Goal: Check status: Check status

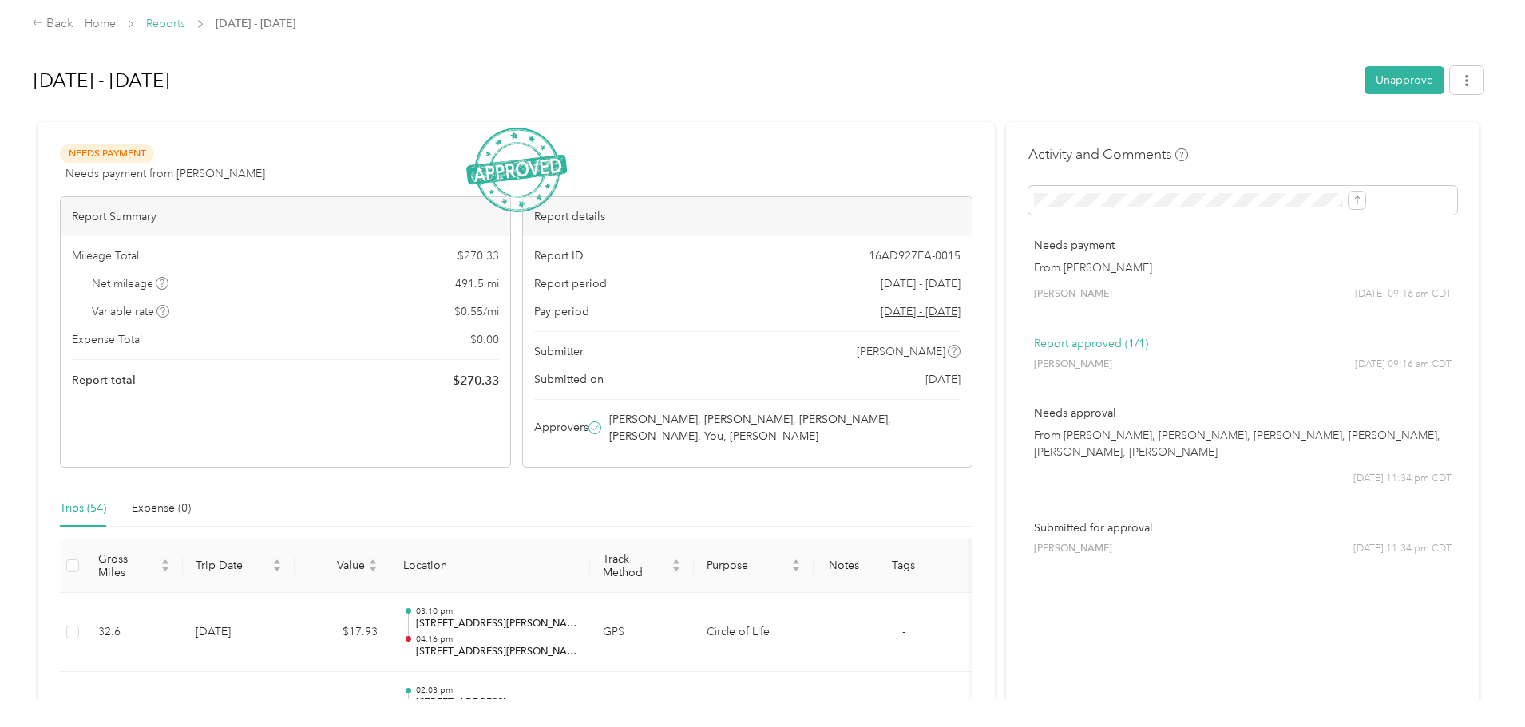
click at [185, 22] on link "Reports" at bounding box center [165, 24] width 39 height 14
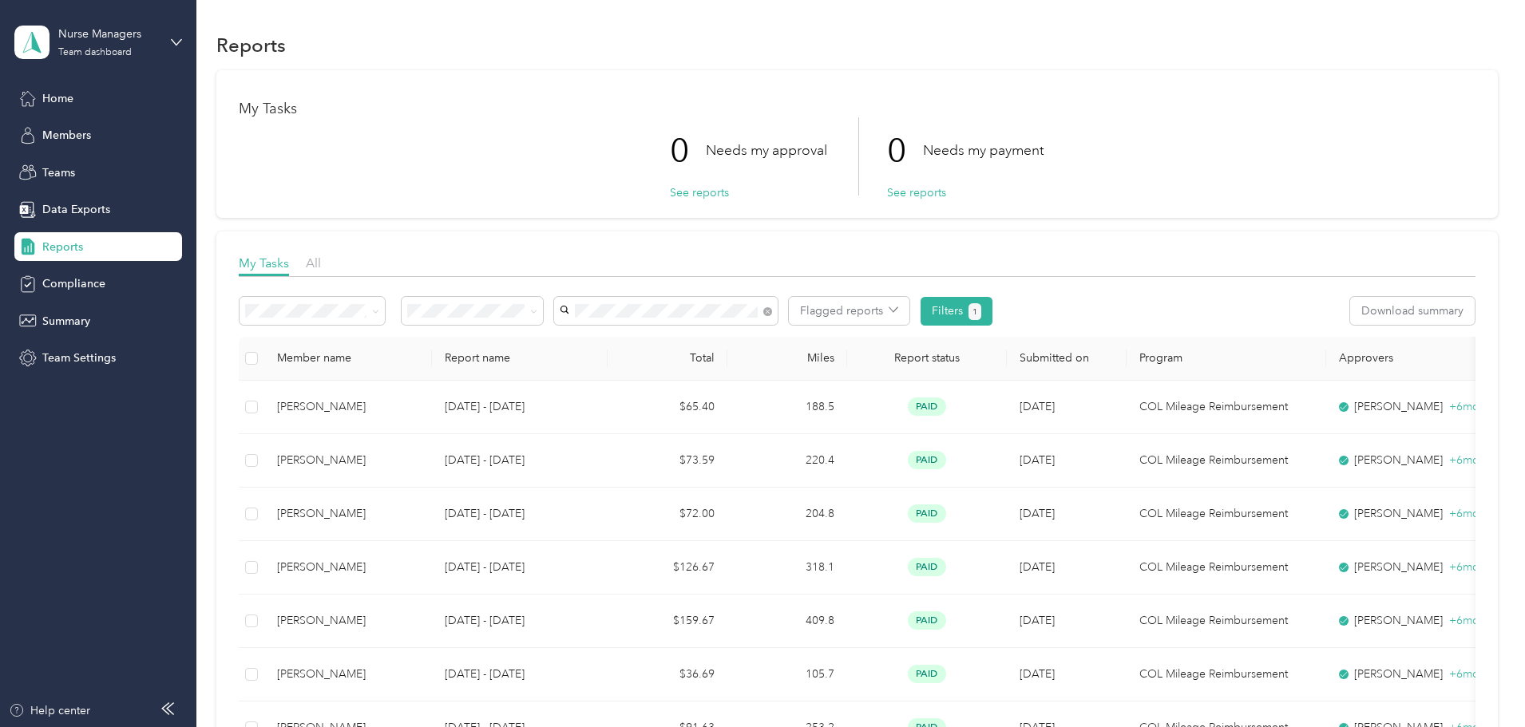
click at [700, 421] on span "Brileigh [PERSON_NAME]" at bounding box center [736, 425] width 130 height 14
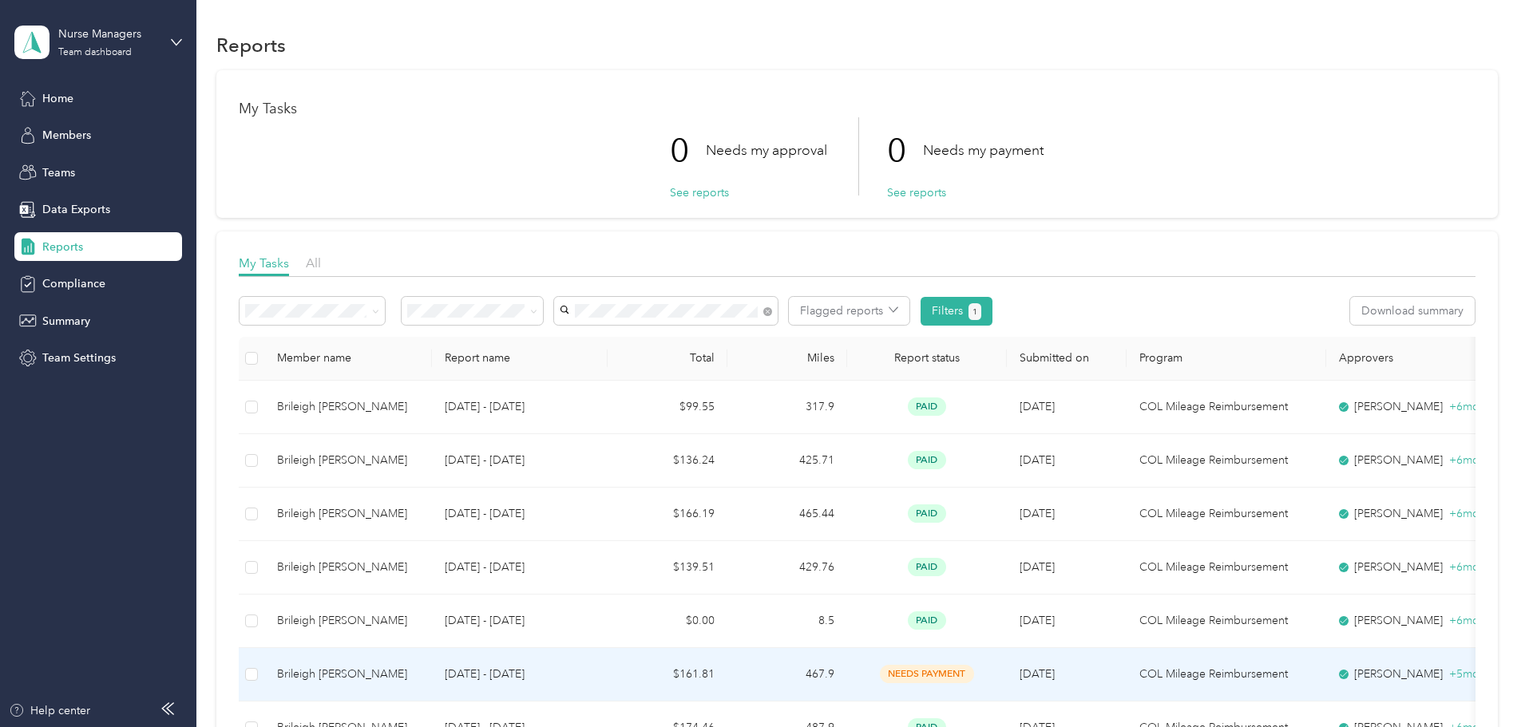
click at [727, 675] on td "$161.81" at bounding box center [668, 674] width 120 height 53
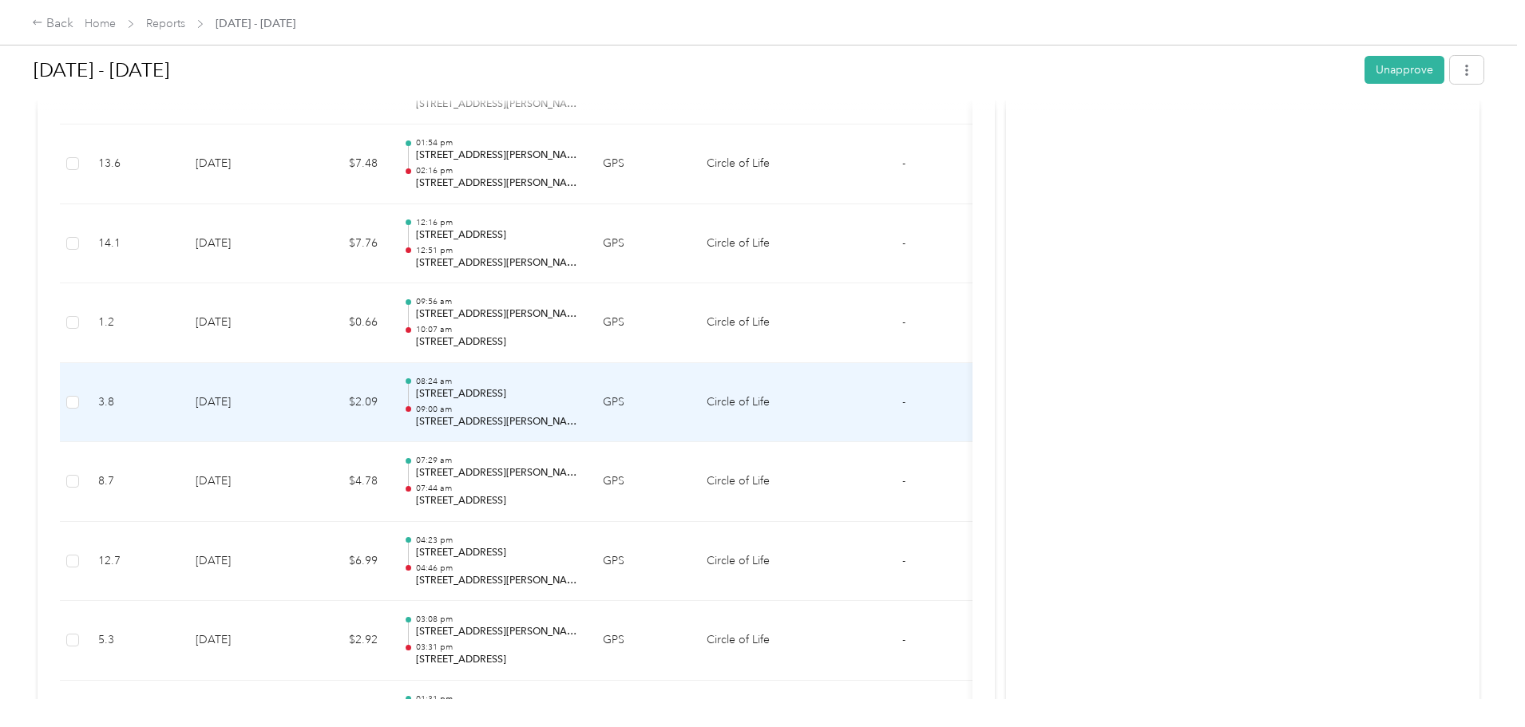
scroll to position [3753, 0]
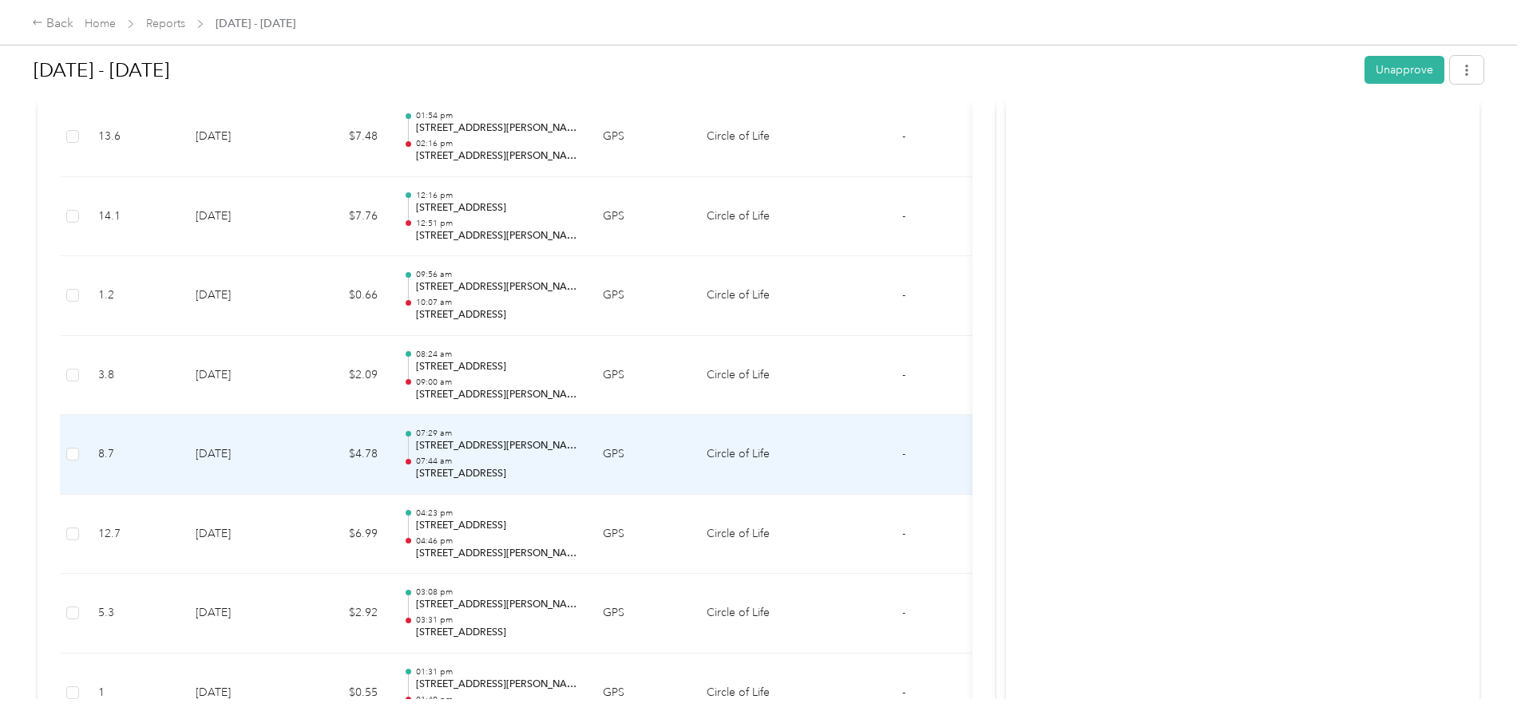
click at [577, 457] on p "07:44 am" at bounding box center [496, 461] width 161 height 11
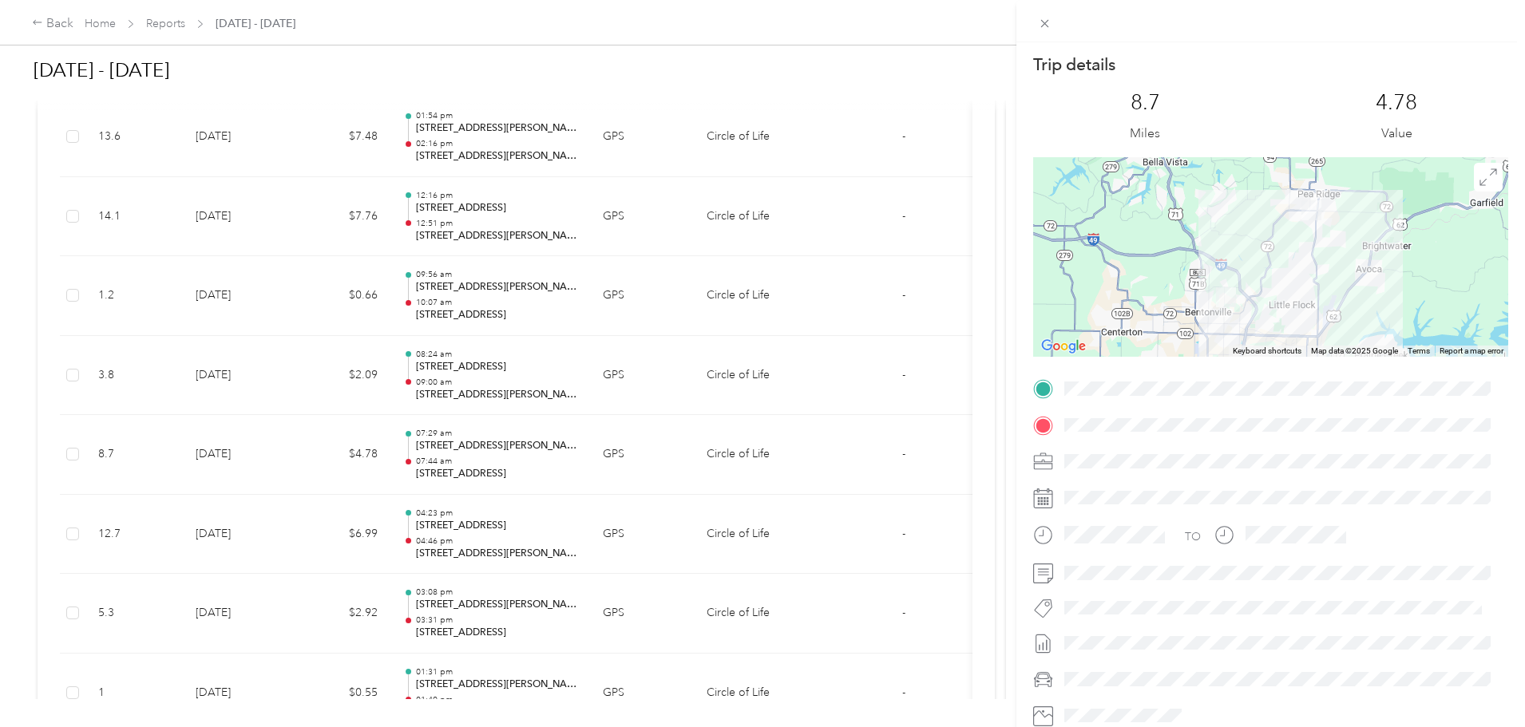
click at [1062, 390] on span at bounding box center [1284, 389] width 450 height 26
click at [1039, 430] on div at bounding box center [1270, 426] width 475 height 26
click at [414, 394] on div "Trip details This trip cannot be edited because it is either under review, appr…" at bounding box center [762, 363] width 1525 height 727
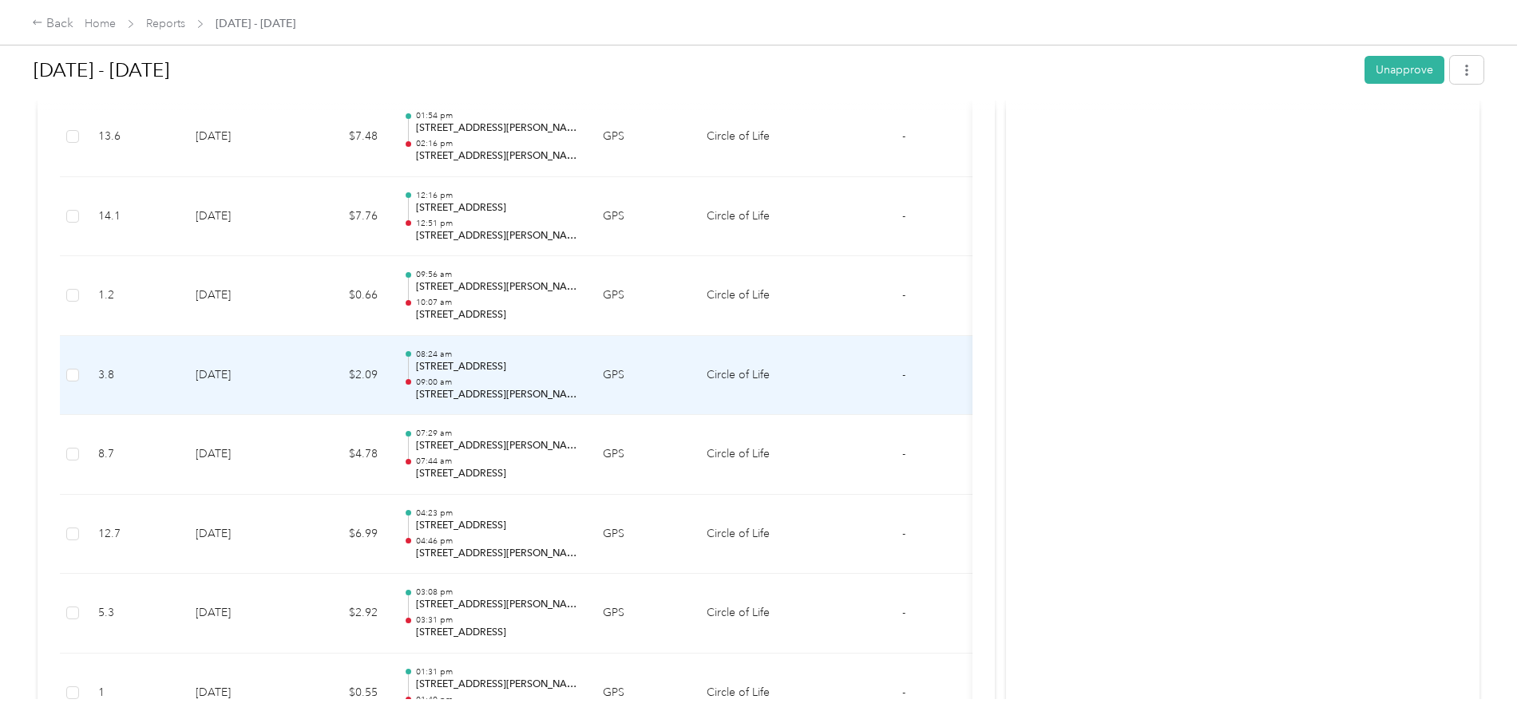
click at [694, 377] on td "GPS" at bounding box center [642, 376] width 104 height 80
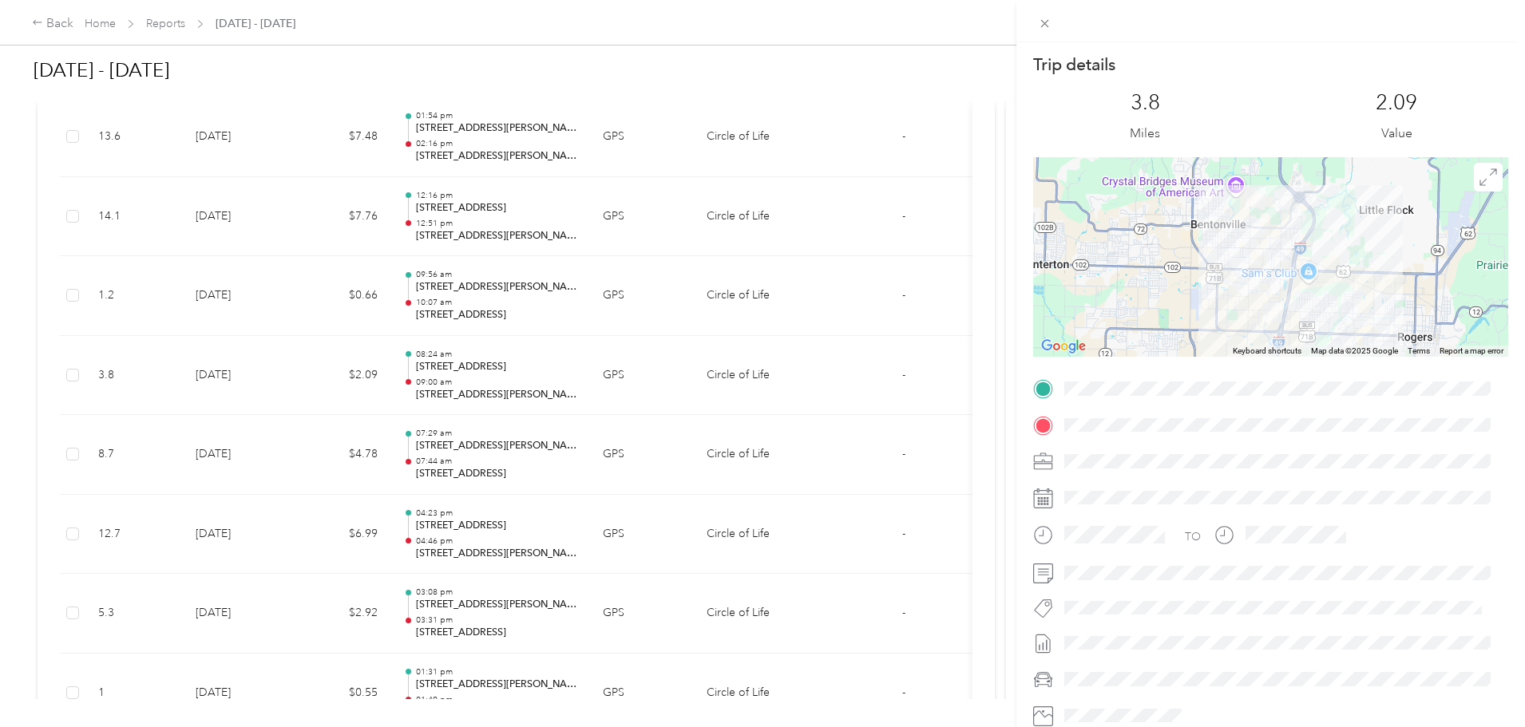
click at [1063, 423] on span at bounding box center [1284, 426] width 450 height 26
drag, startPoint x: 378, startPoint y: 296, endPoint x: 388, endPoint y: 296, distance: 9.6
click at [378, 296] on div "Trip details This trip cannot be edited because it is either under review, appr…" at bounding box center [762, 363] width 1525 height 727
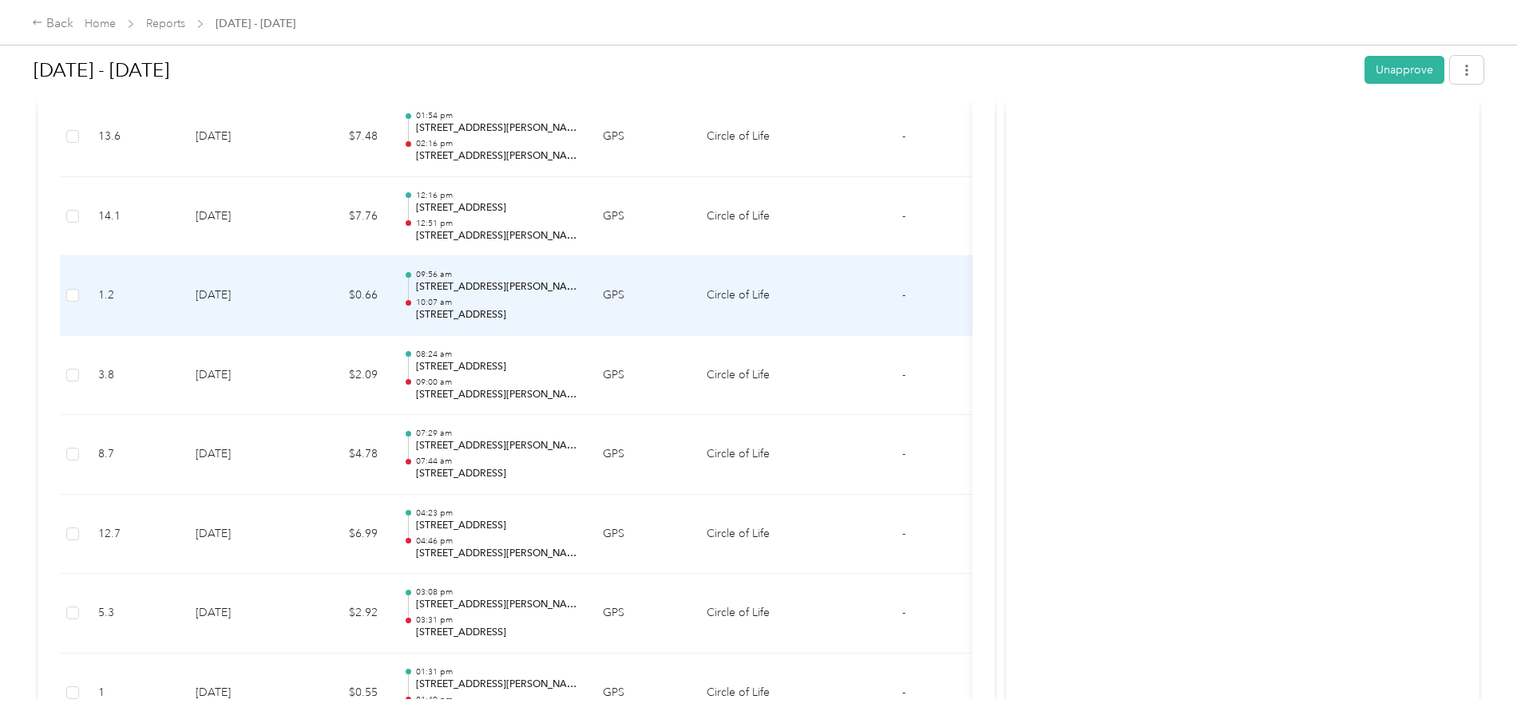
click at [295, 291] on td "[DATE]" at bounding box center [239, 296] width 112 height 80
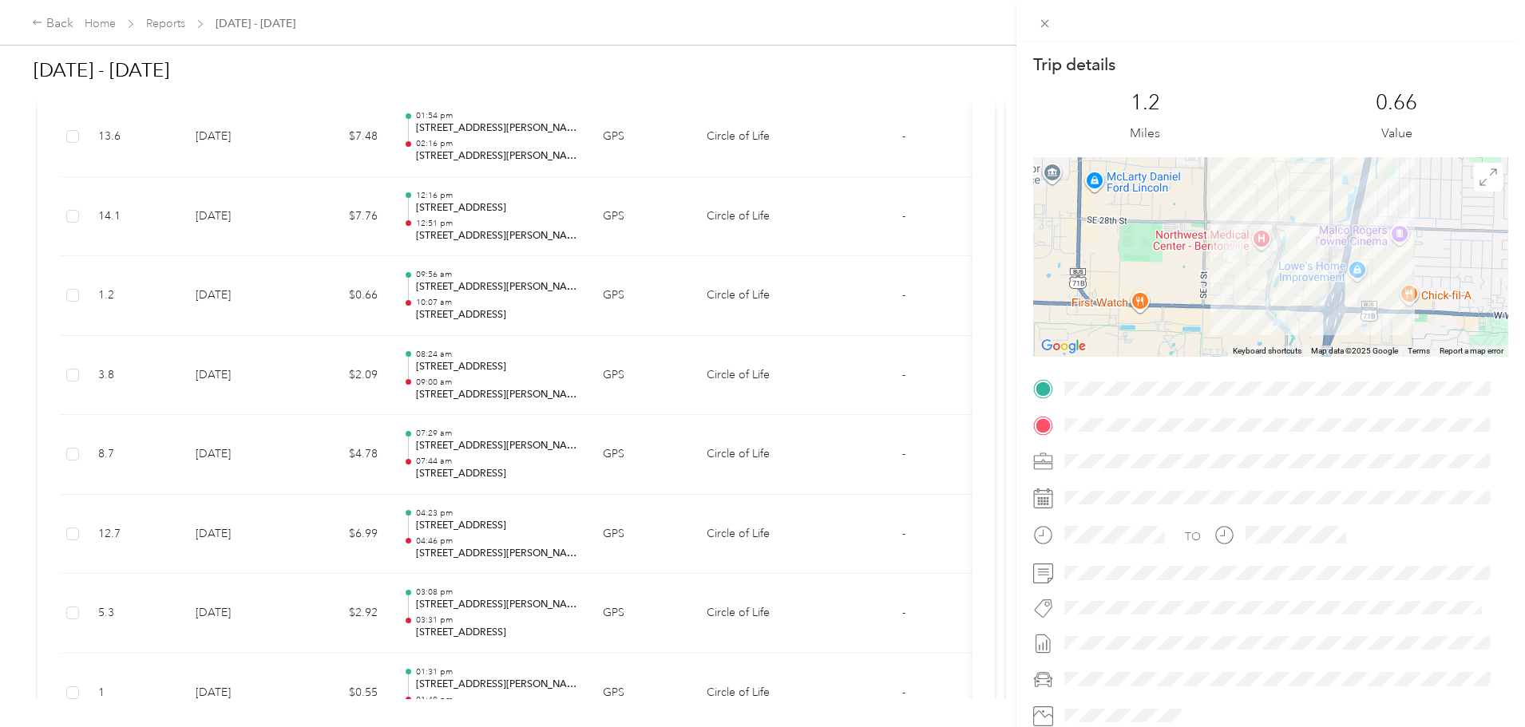
click at [1052, 429] on div at bounding box center [1270, 426] width 475 height 26
click at [412, 224] on div "Trip details This trip cannot be edited because it is either under review, appr…" at bounding box center [762, 363] width 1525 height 727
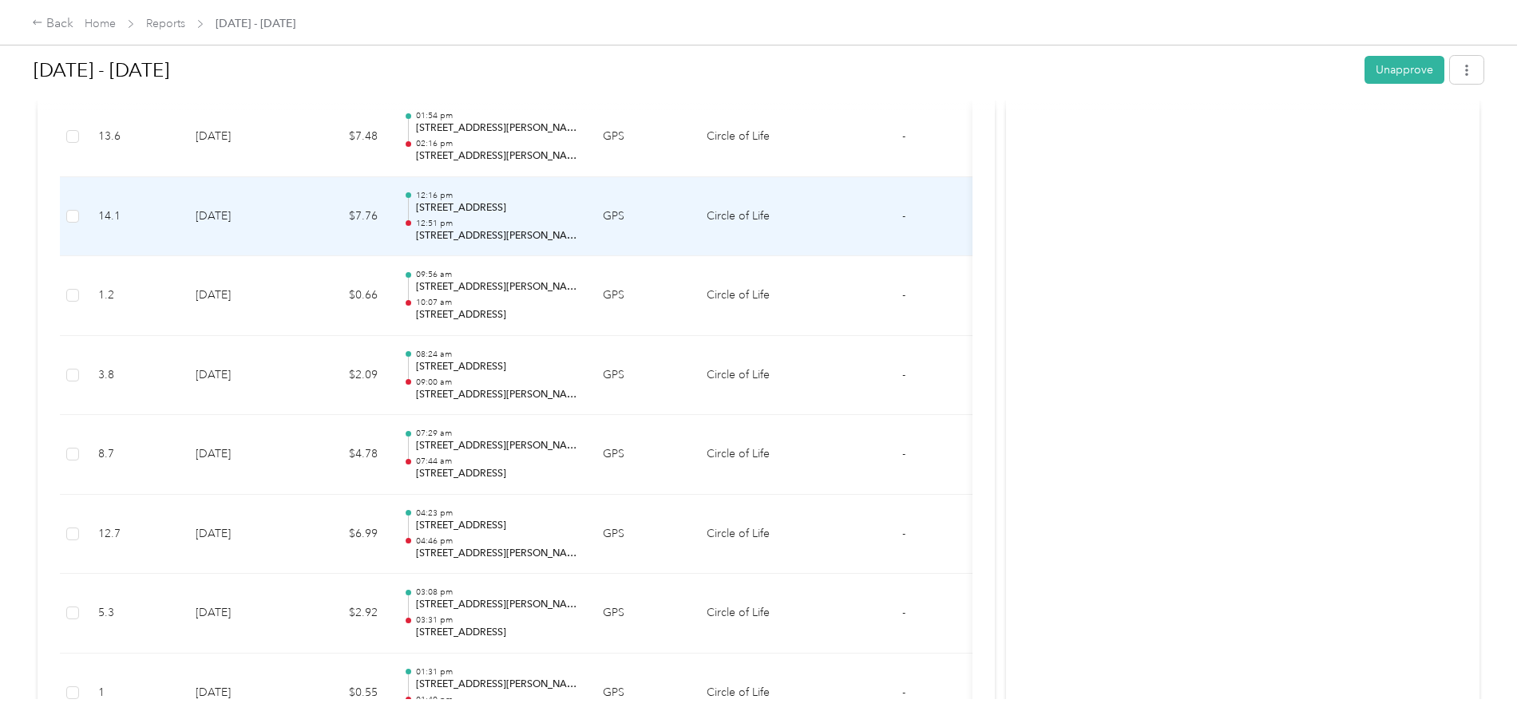
click at [295, 224] on td "[DATE]" at bounding box center [239, 217] width 112 height 80
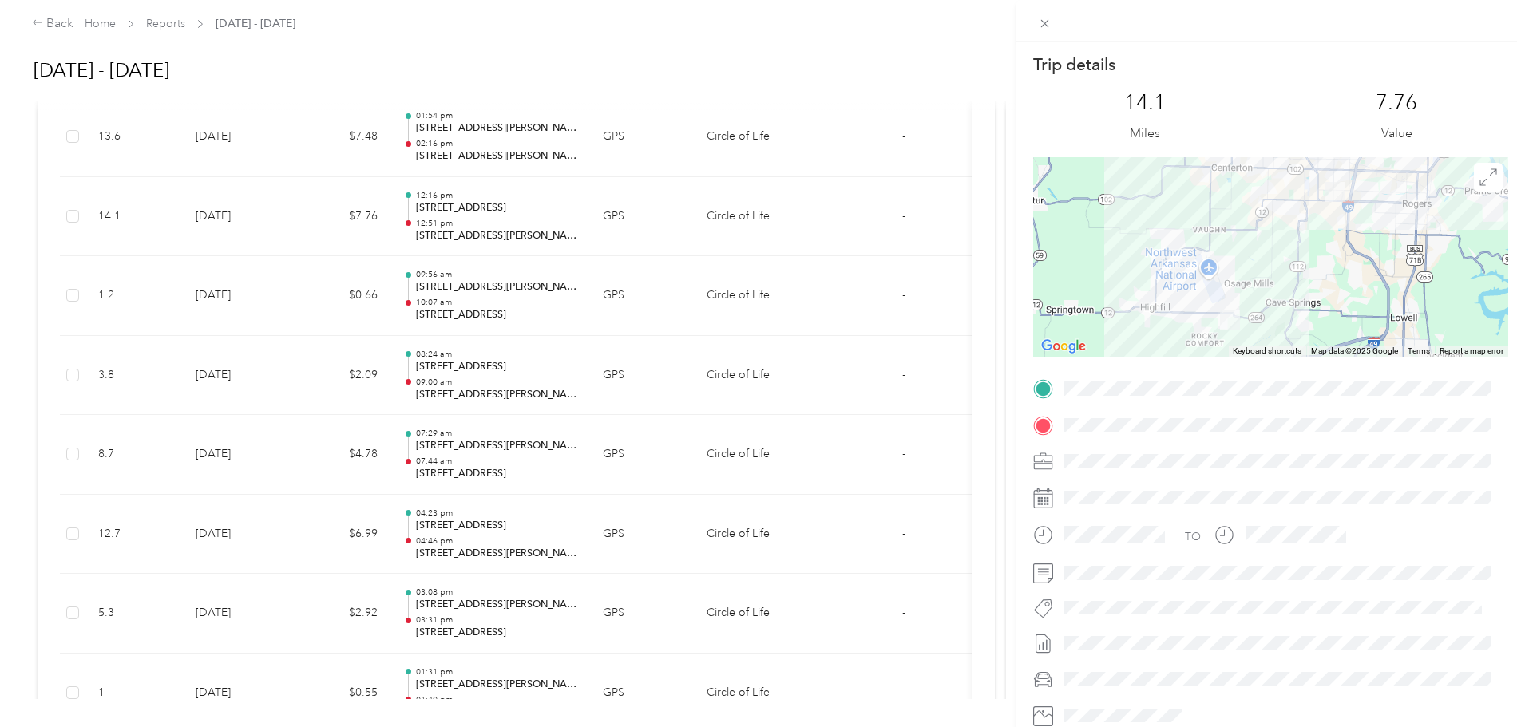
click at [1299, 484] on div "TO" at bounding box center [1270, 570] width 475 height 389
click at [751, 398] on div "Trip details This trip cannot be edited because it is either under review, appr…" at bounding box center [762, 363] width 1525 height 727
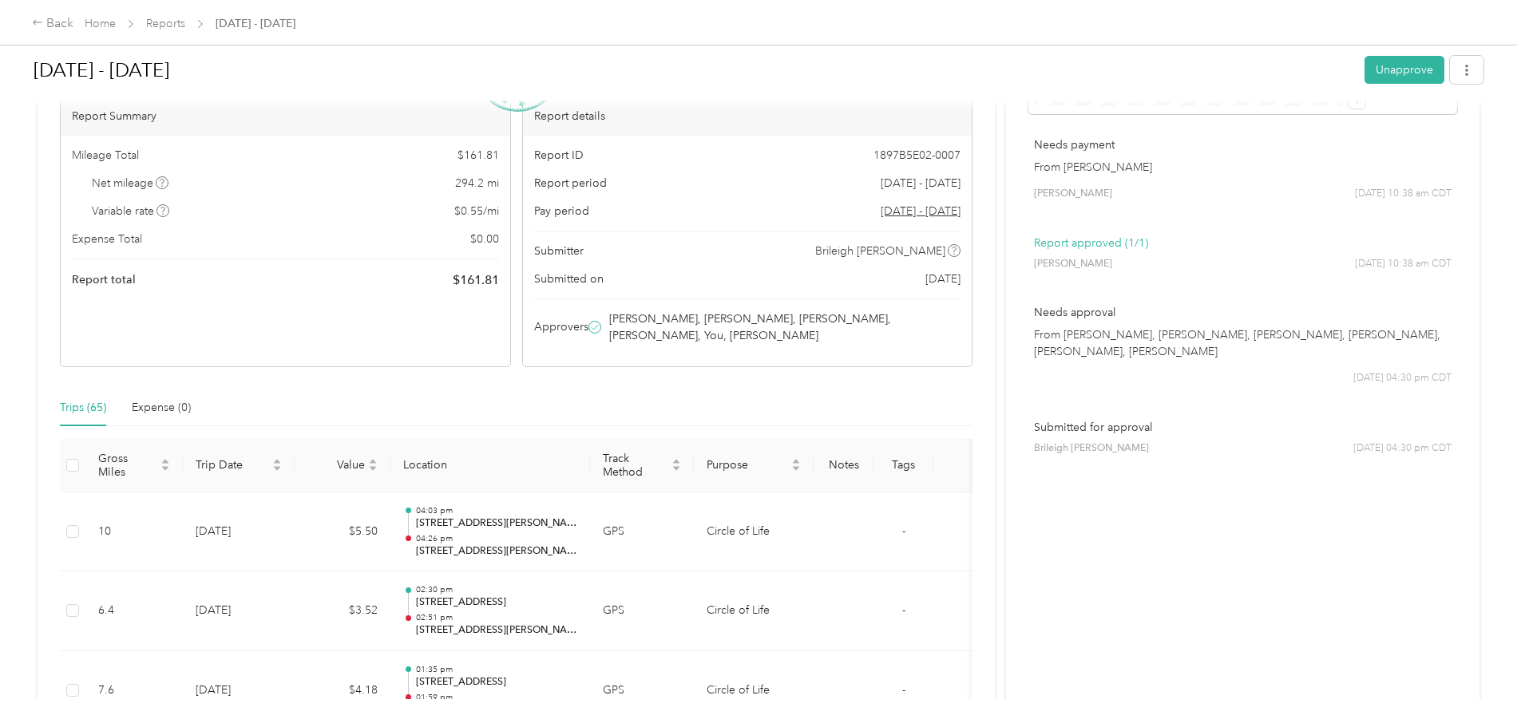
scroll to position [0, 0]
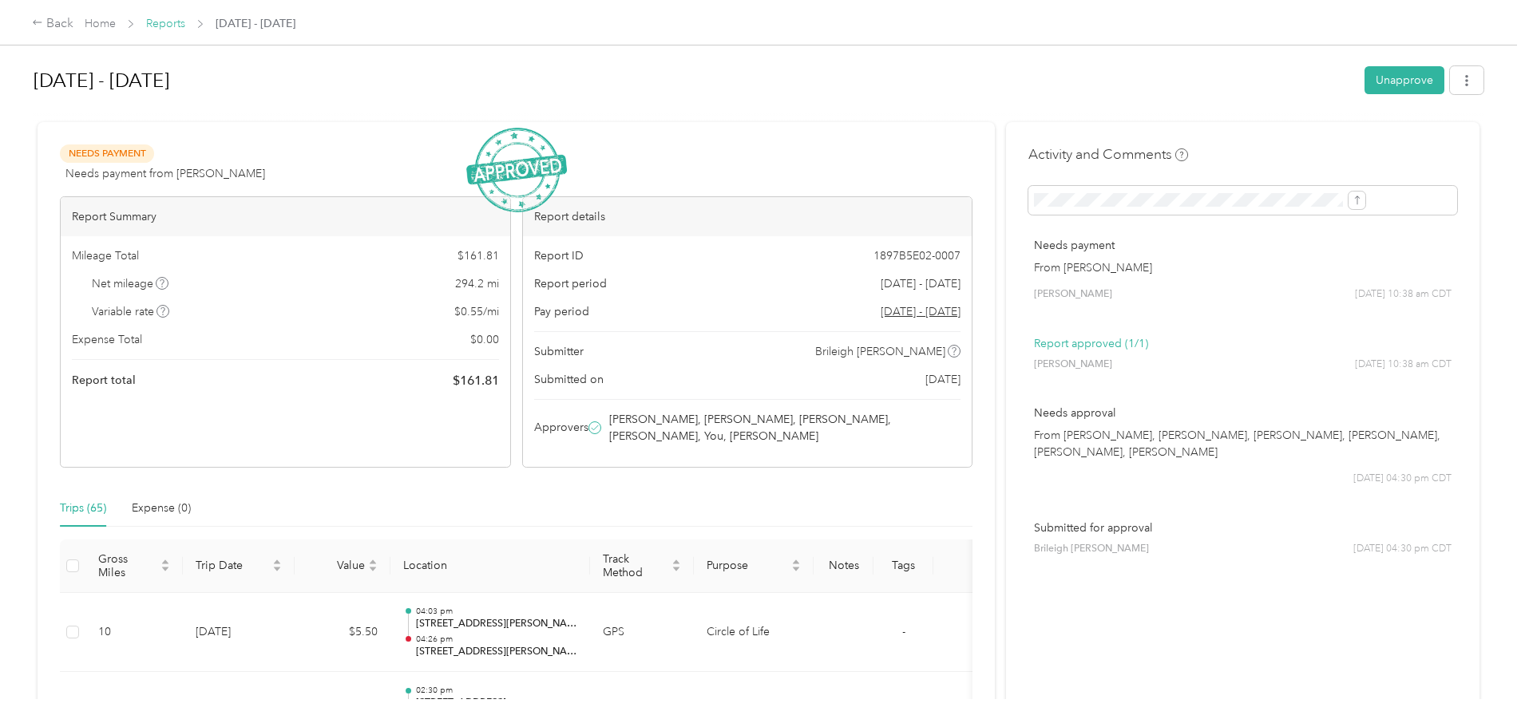
click at [185, 30] on link "Reports" at bounding box center [165, 24] width 39 height 14
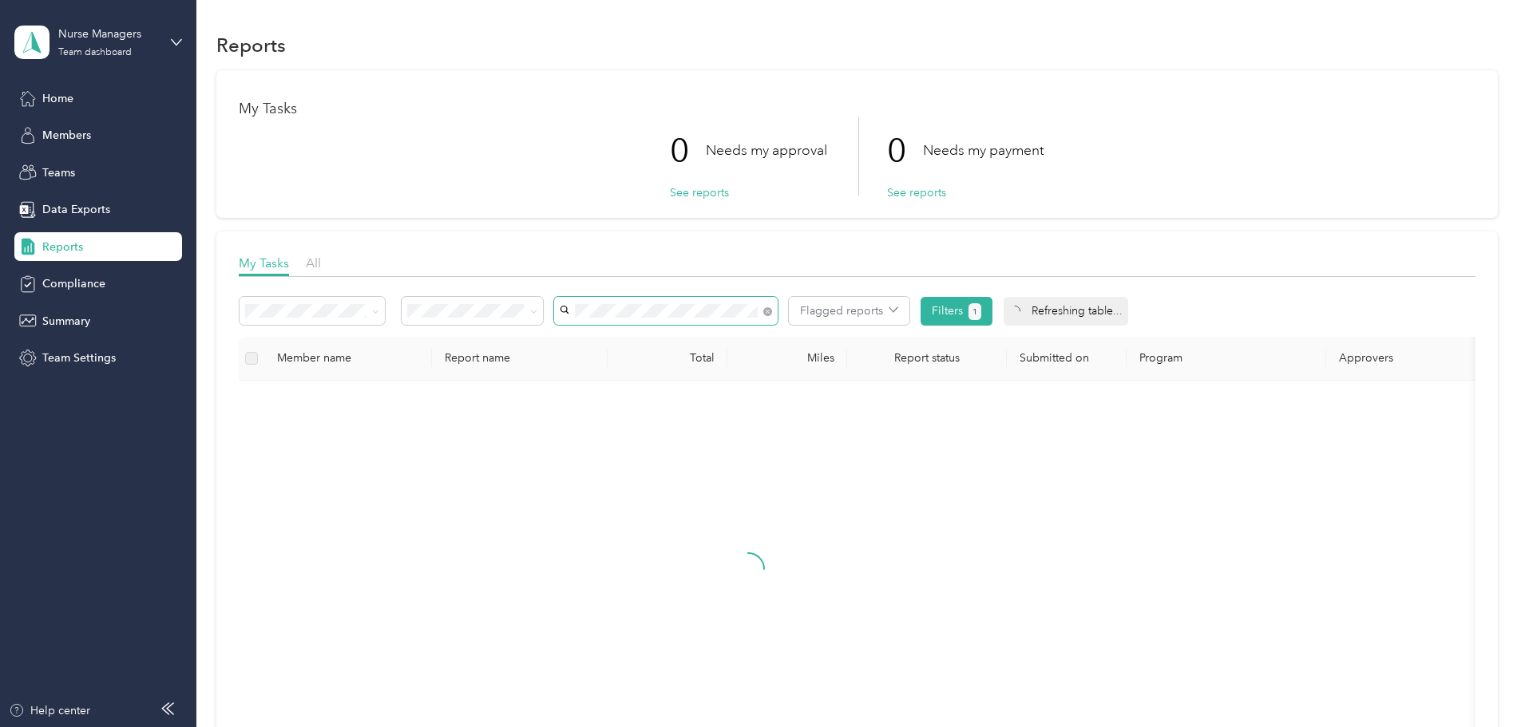
drag, startPoint x: 873, startPoint y: 311, endPoint x: 766, endPoint y: 297, distance: 107.1
click at [772, 311] on icon at bounding box center [767, 311] width 9 height 9
click at [740, 370] on div "[PERSON_NAME]" at bounding box center [771, 368] width 201 height 17
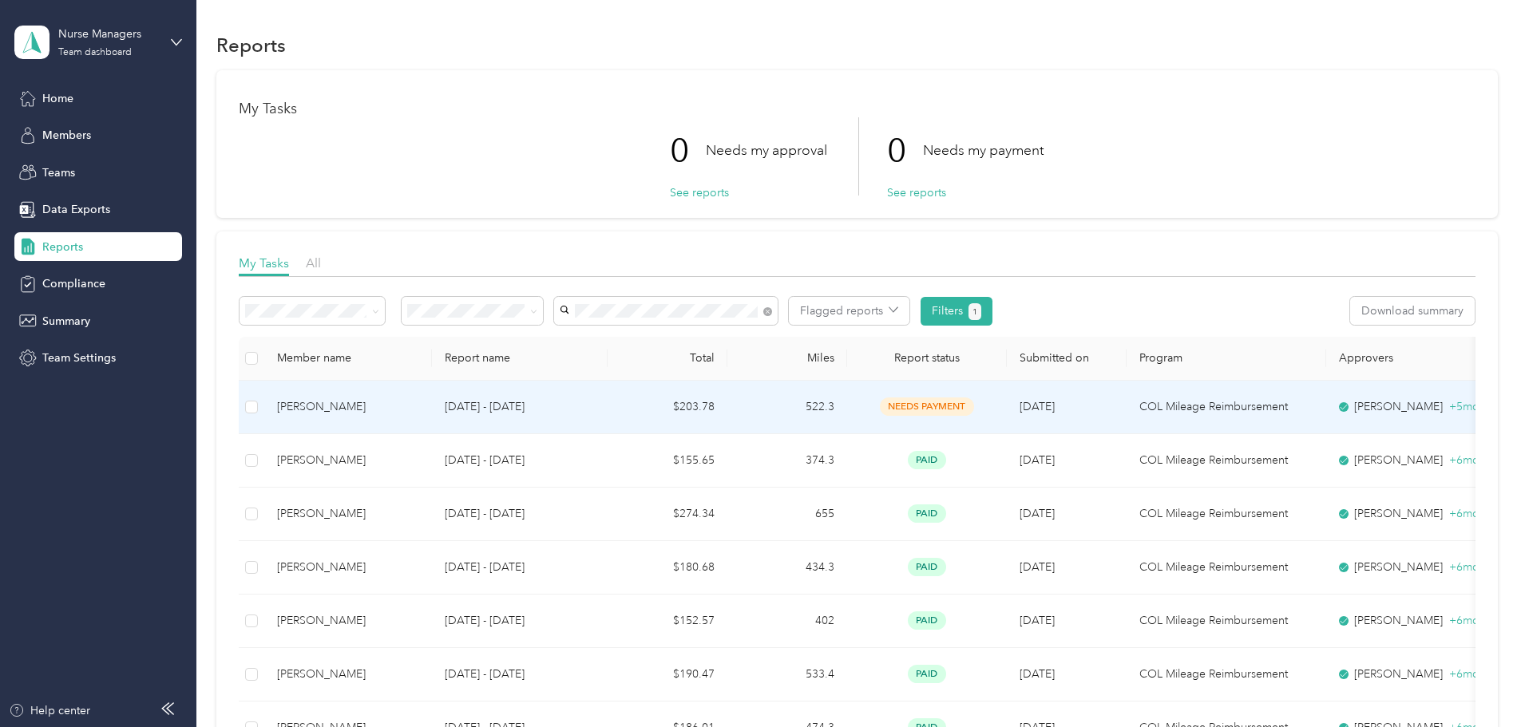
click at [847, 411] on td "522.3" at bounding box center [787, 407] width 120 height 53
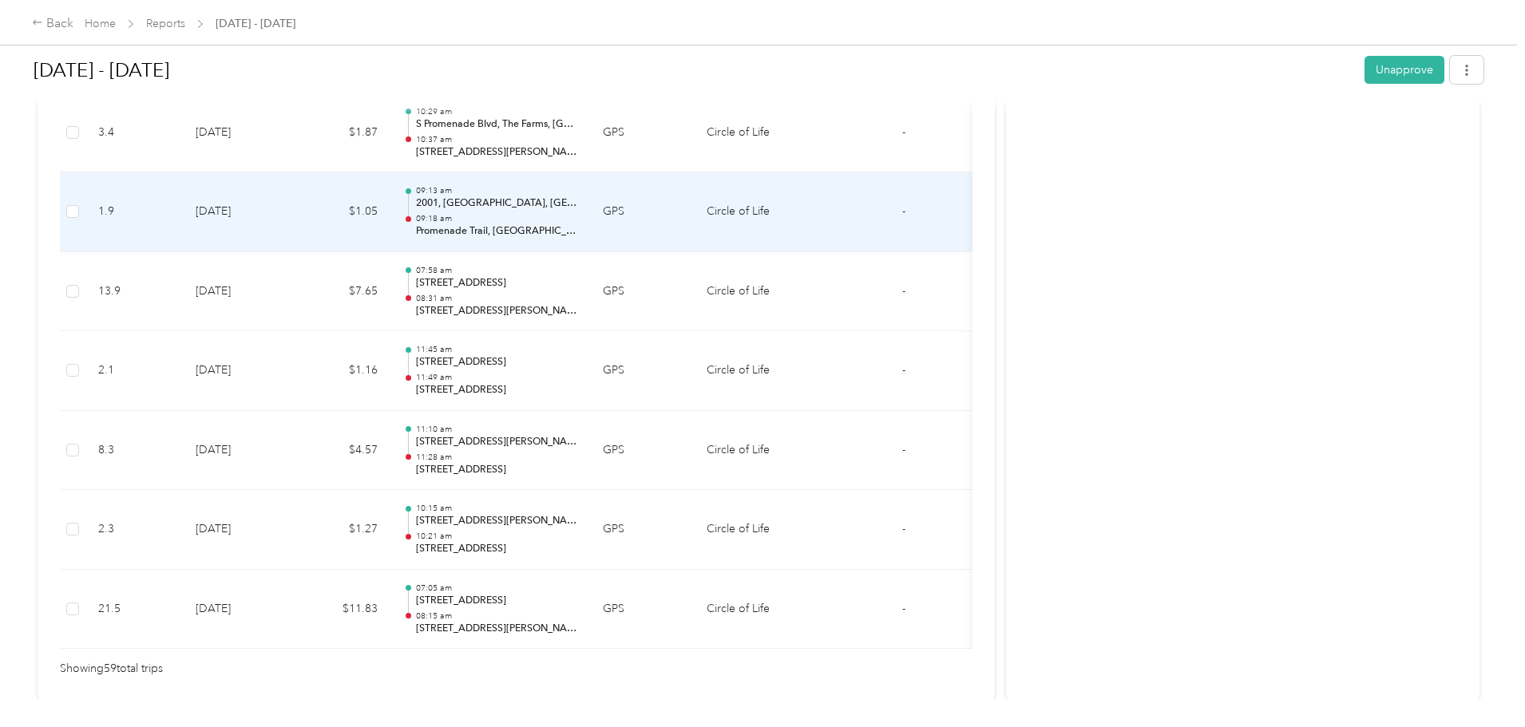
scroll to position [4711, 0]
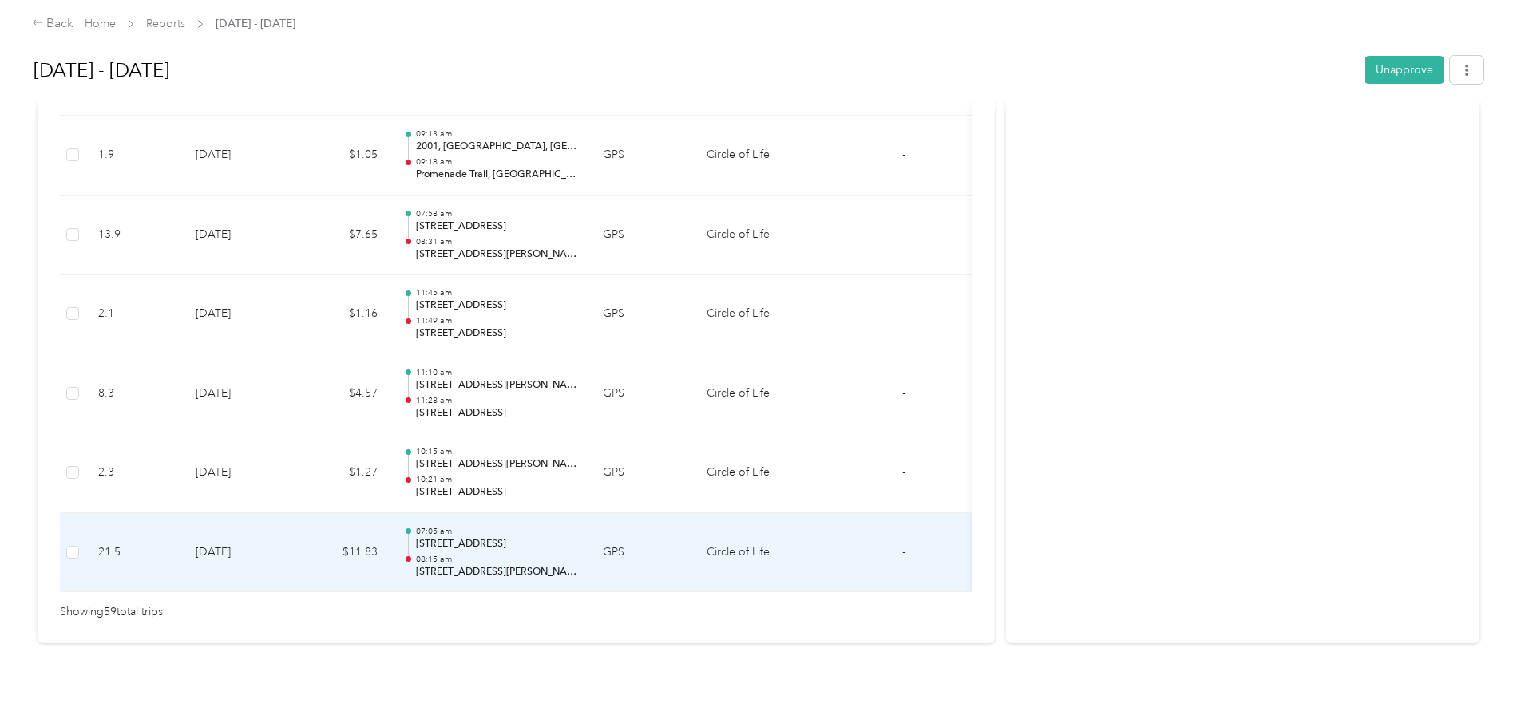
click at [694, 527] on td "GPS" at bounding box center [642, 553] width 104 height 80
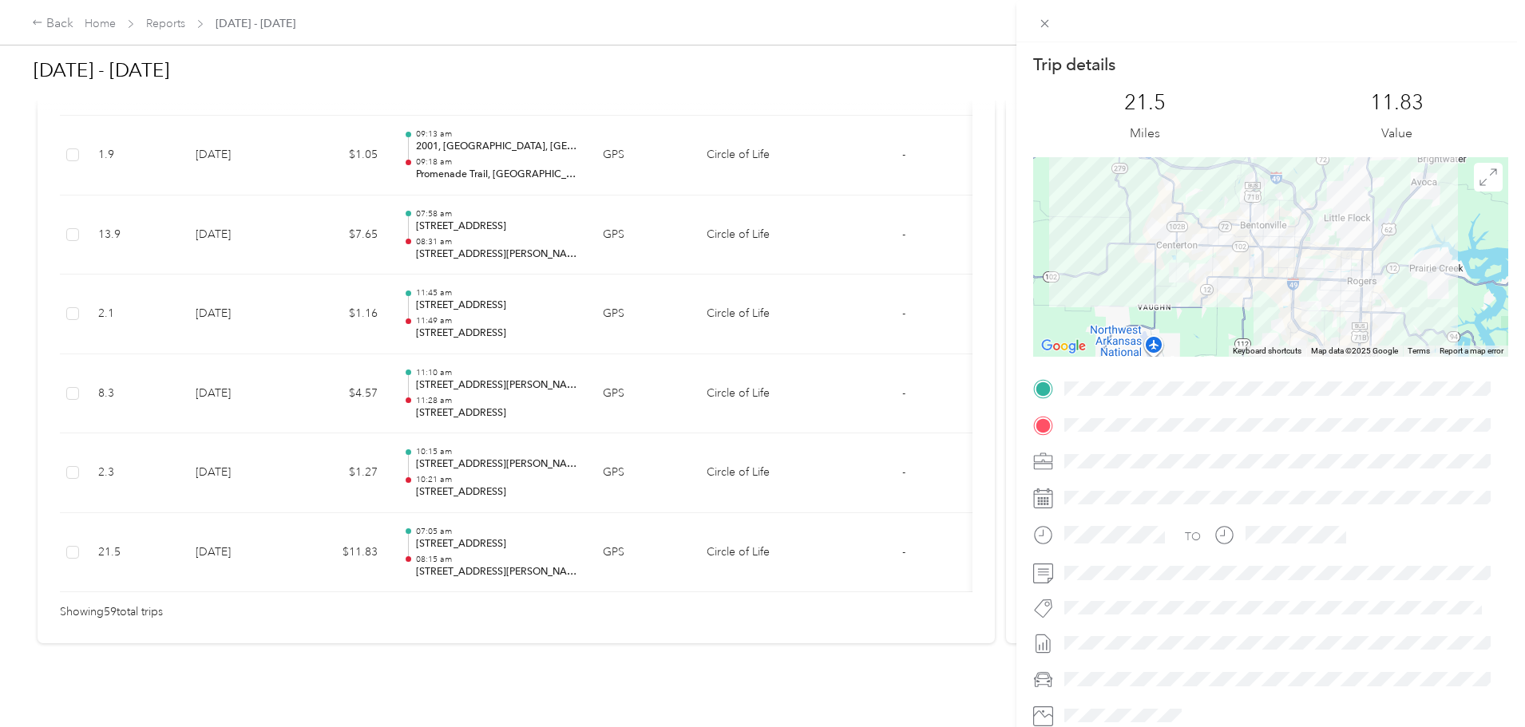
click at [634, 448] on div "Trip details This trip cannot be edited because it is either under review, appr…" at bounding box center [762, 363] width 1525 height 727
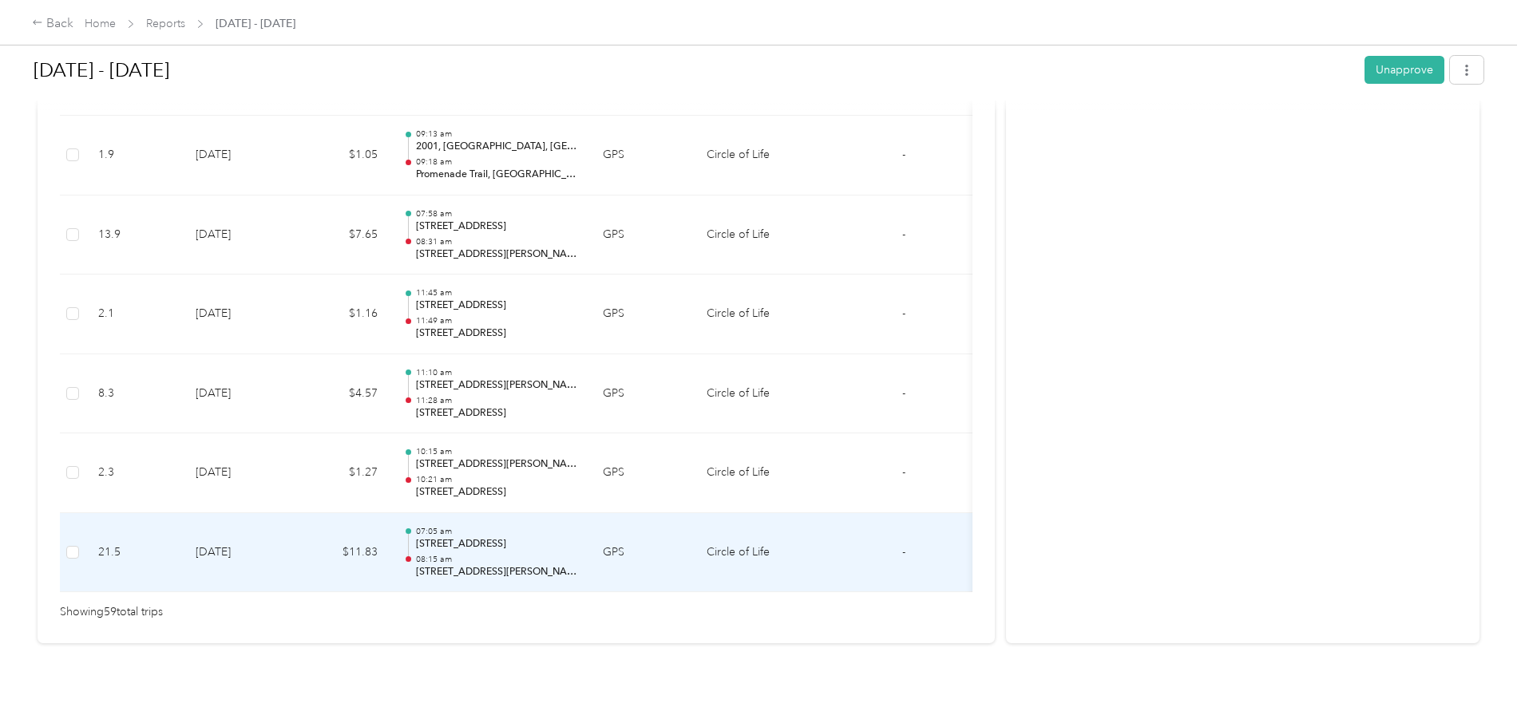
click at [577, 565] on p "[STREET_ADDRESS][PERSON_NAME]" at bounding box center [496, 572] width 161 height 14
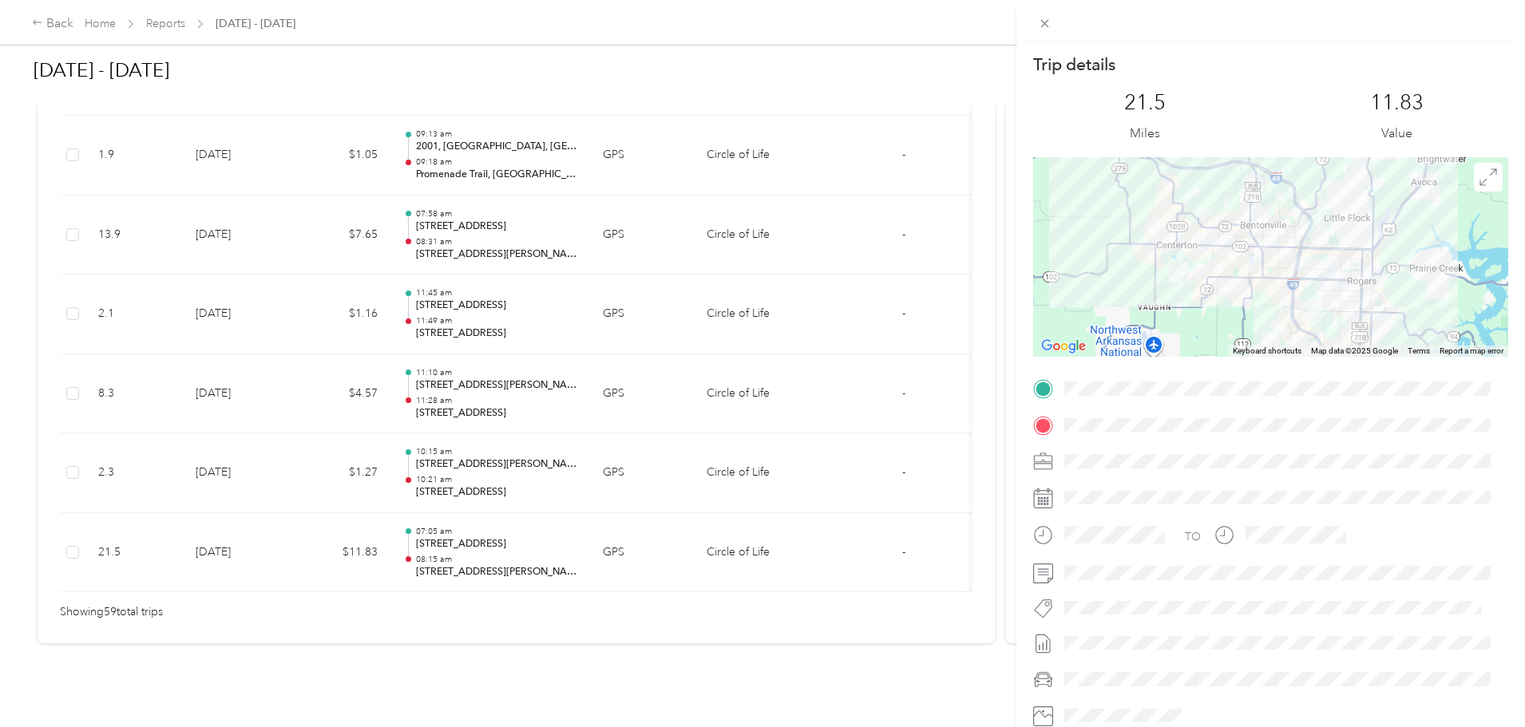
click at [659, 515] on div "Trip details This trip cannot be edited because it is either under review, appr…" at bounding box center [762, 363] width 1525 height 727
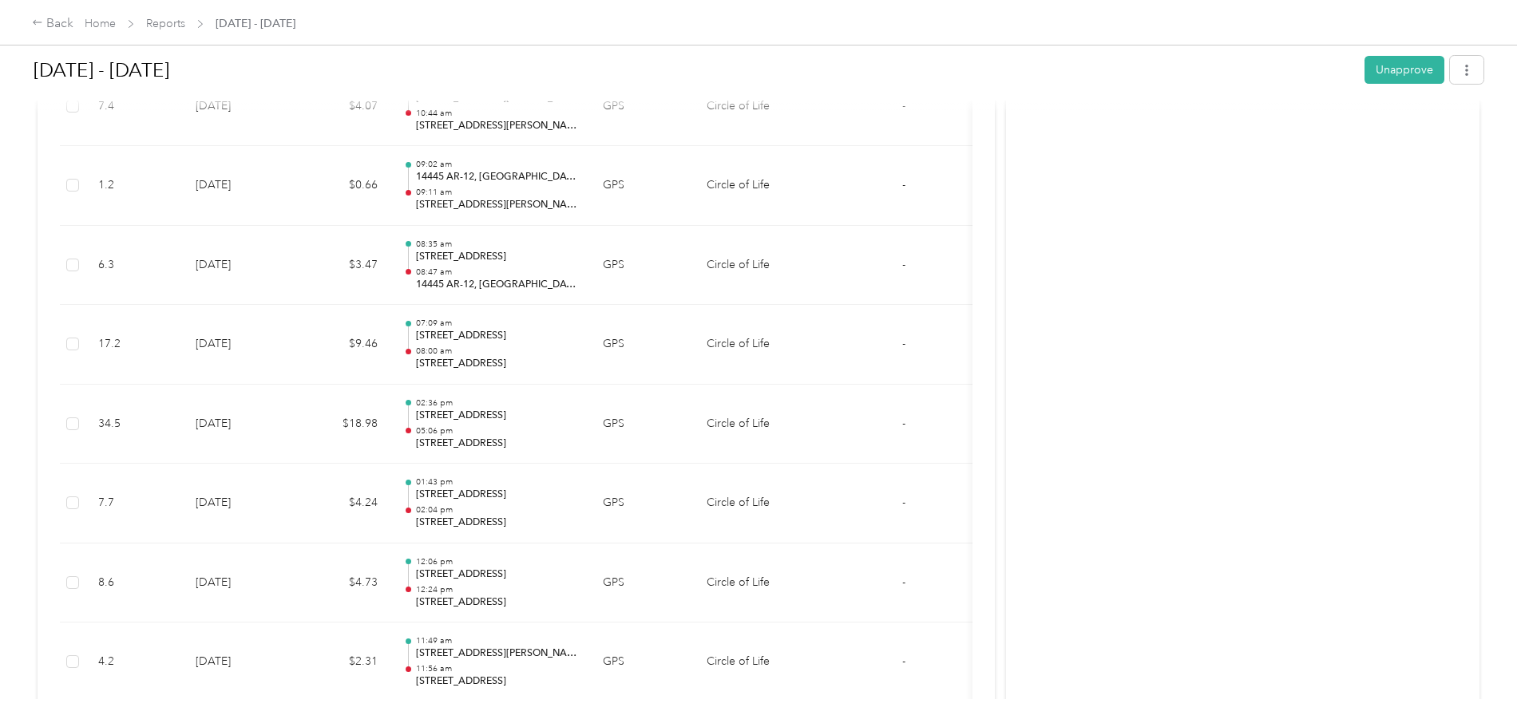
scroll to position [3993, 0]
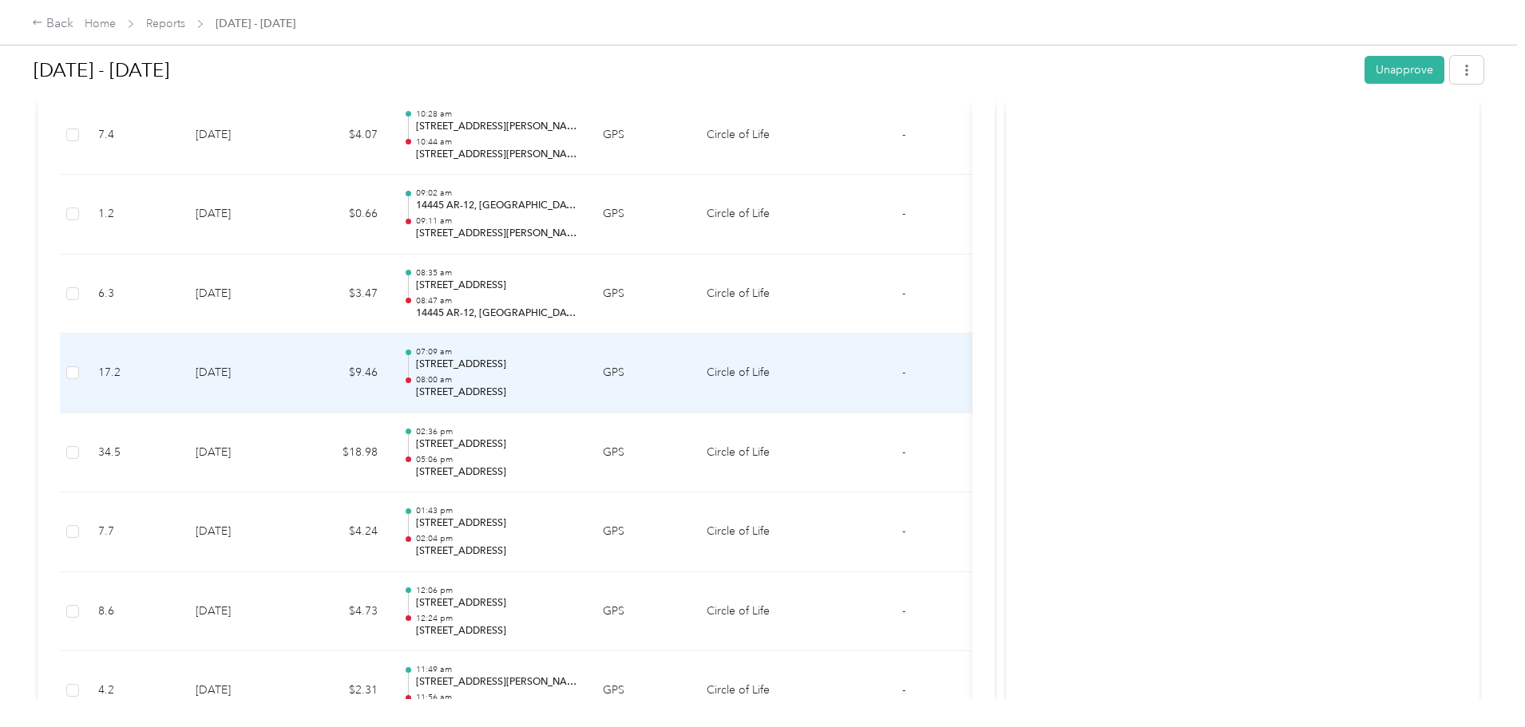
click at [577, 378] on p "08:00 am" at bounding box center [496, 379] width 161 height 11
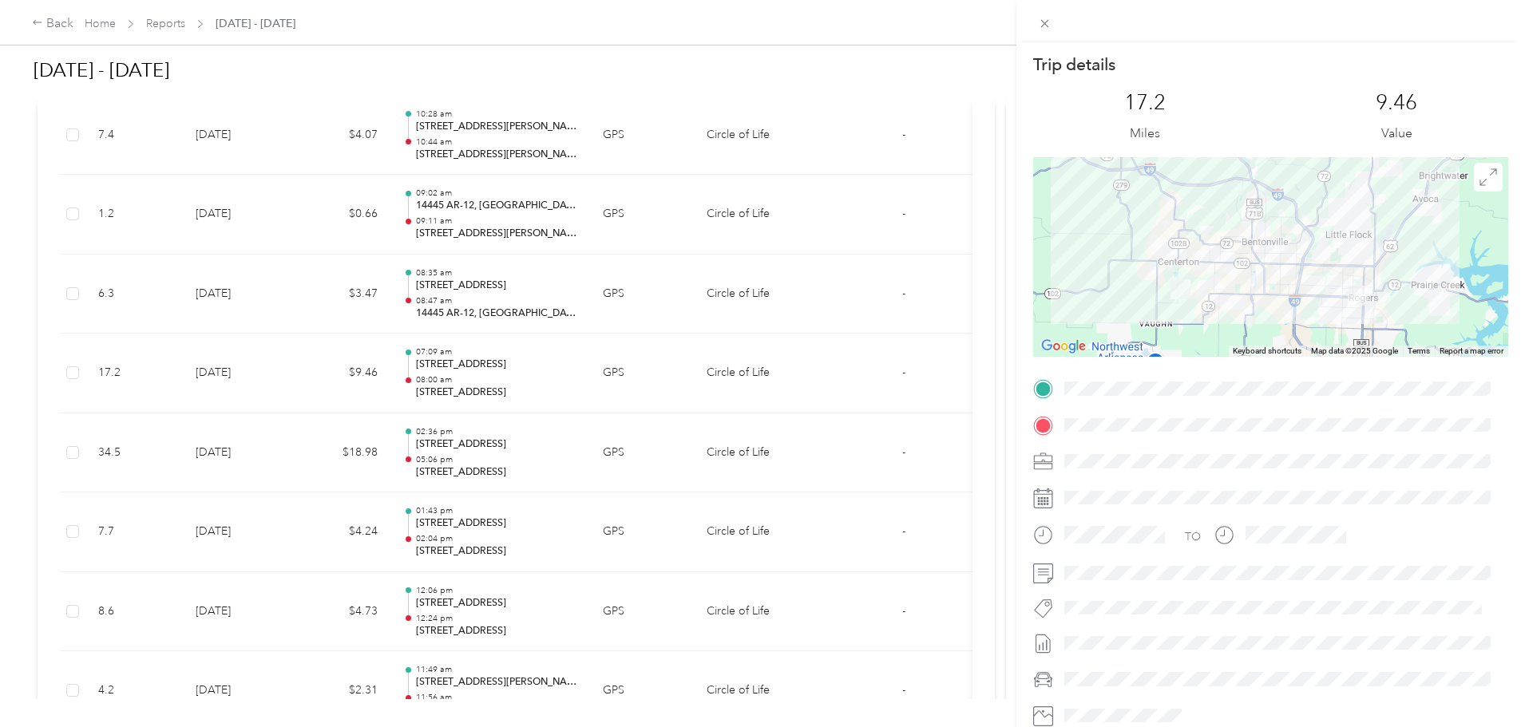
click at [637, 380] on div "Trip details This trip cannot be edited because it is either under review, appr…" at bounding box center [762, 363] width 1525 height 727
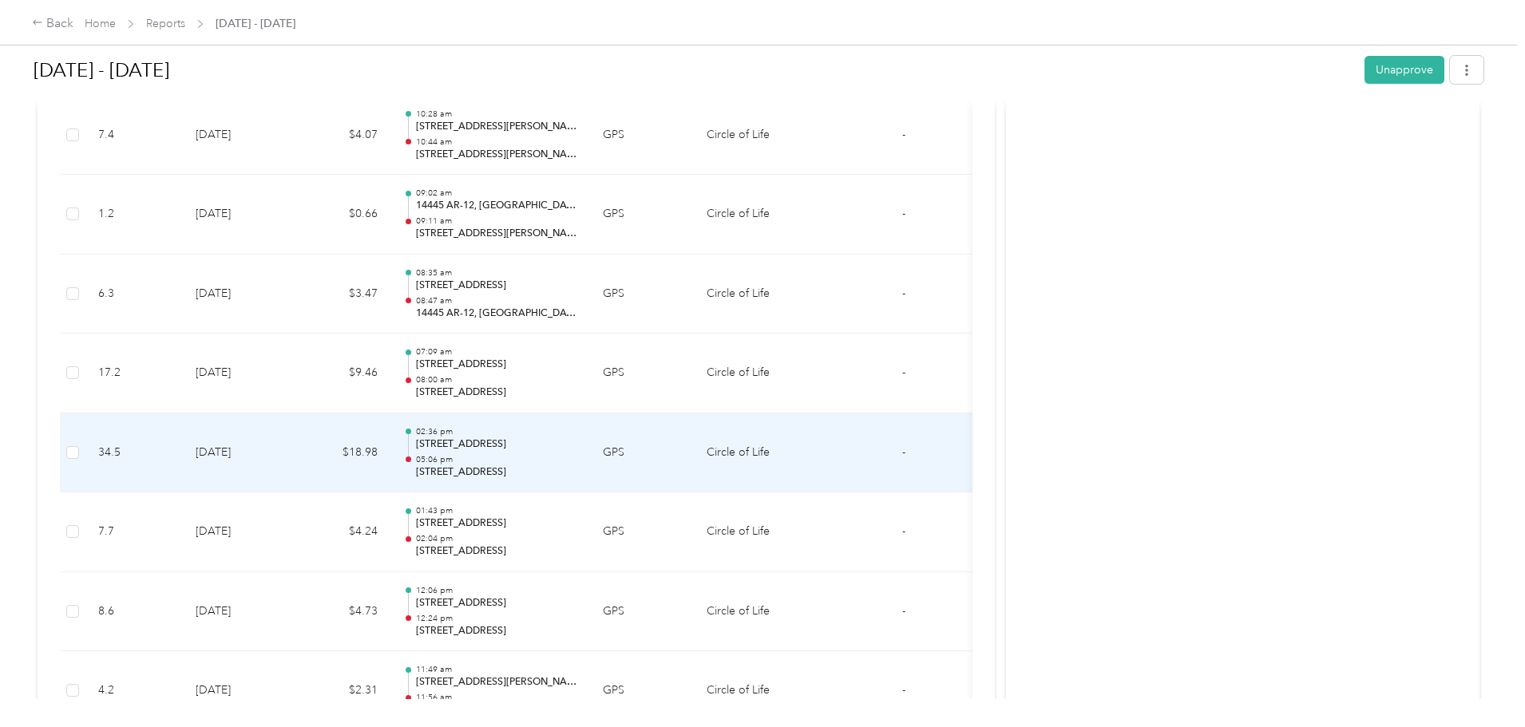
click at [577, 459] on p "05:06 pm" at bounding box center [496, 459] width 161 height 11
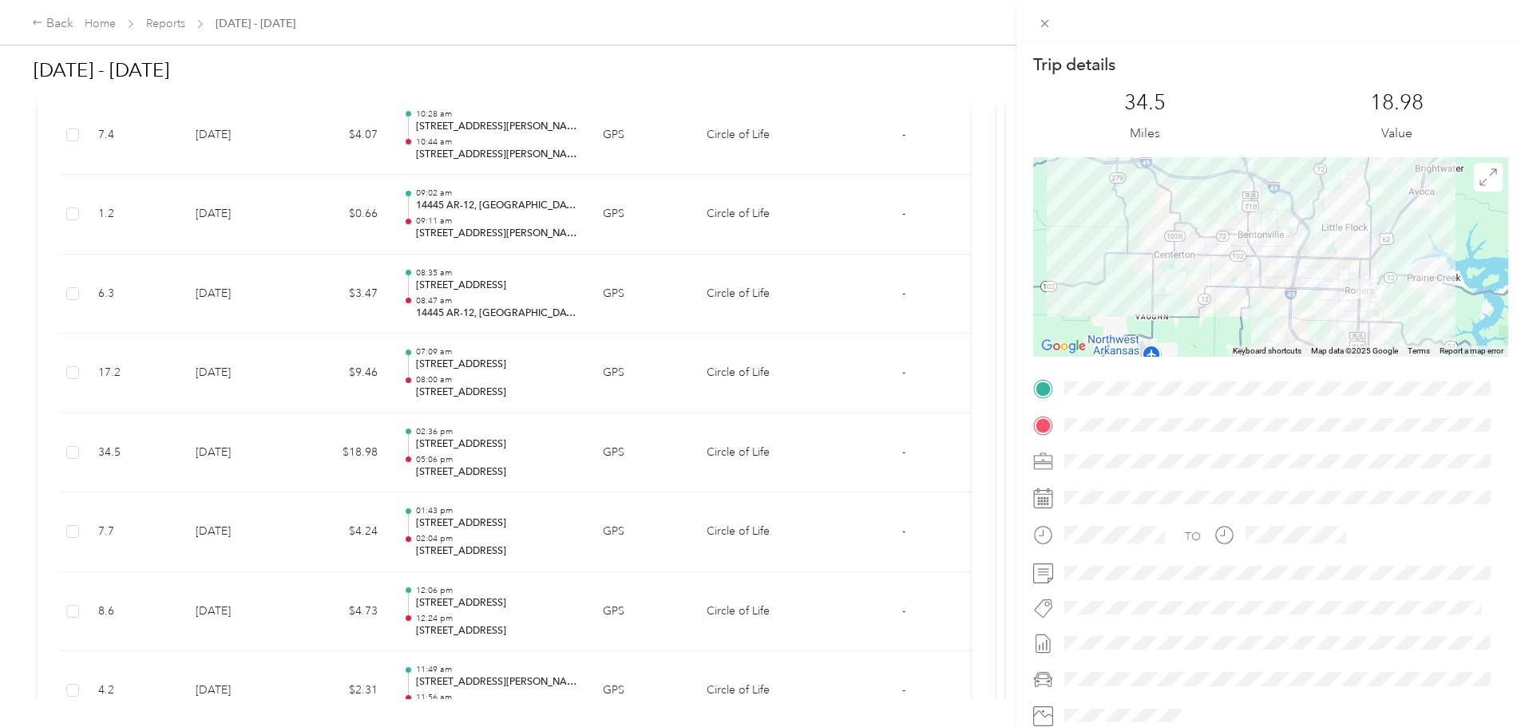
click at [739, 455] on div "Trip details This trip cannot be edited because it is either under review, appr…" at bounding box center [762, 363] width 1525 height 727
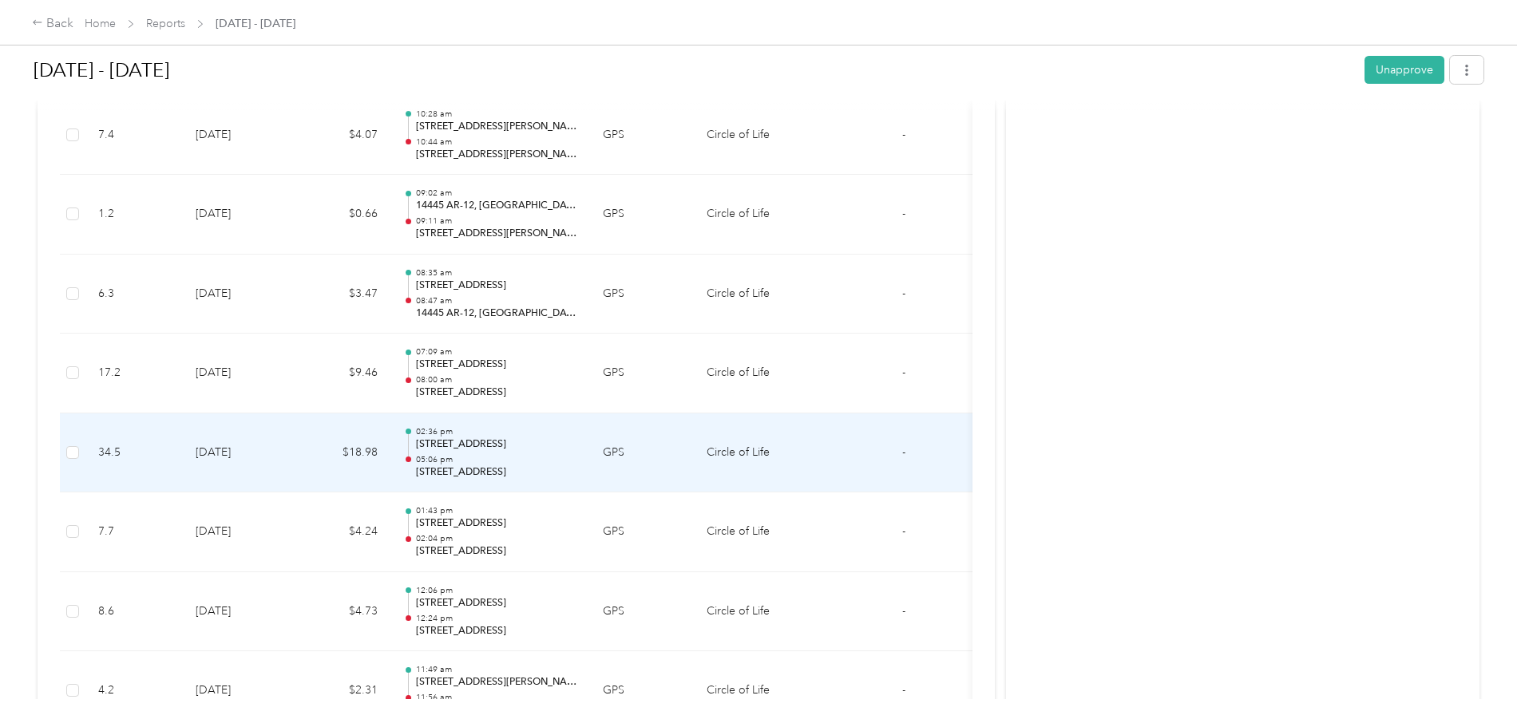
click at [564, 463] on p "05:06 pm" at bounding box center [496, 459] width 161 height 11
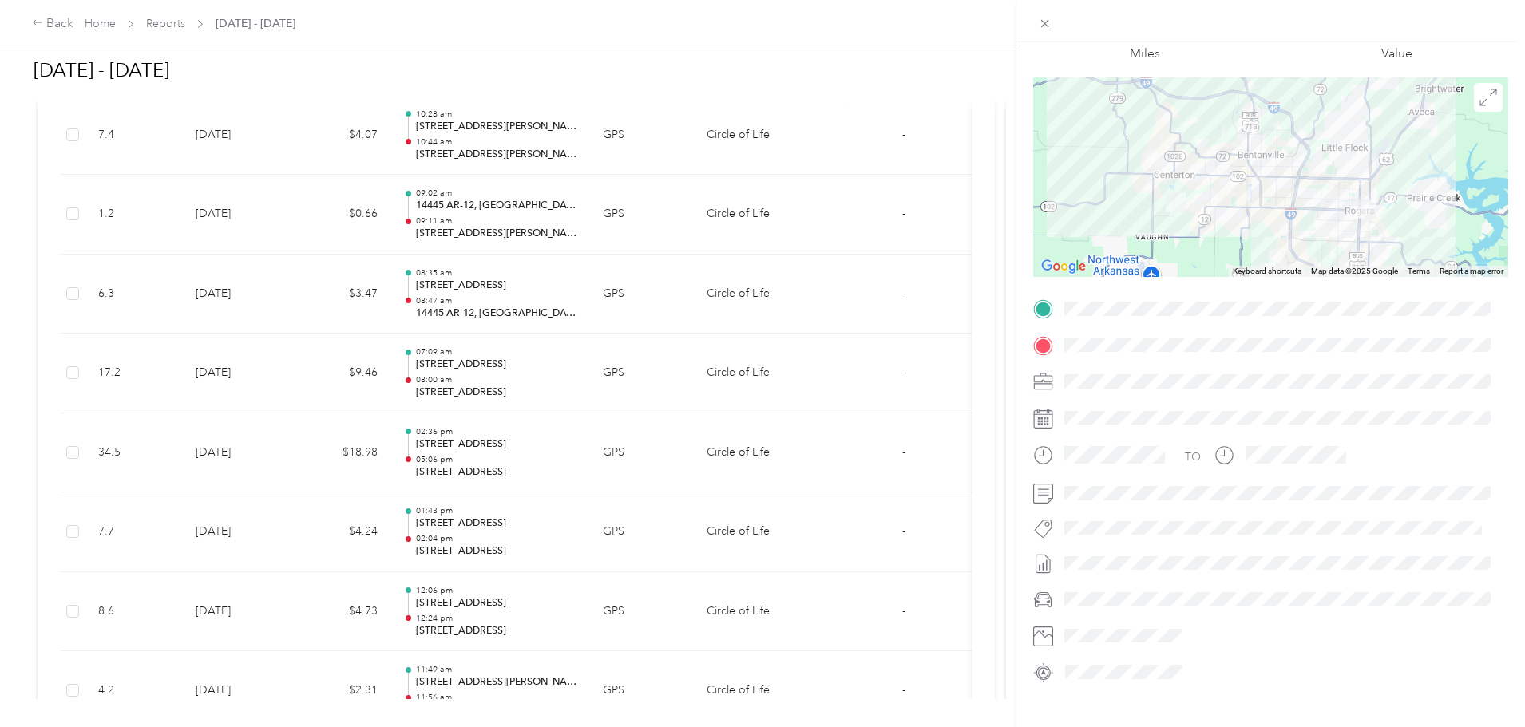
scroll to position [108, 0]
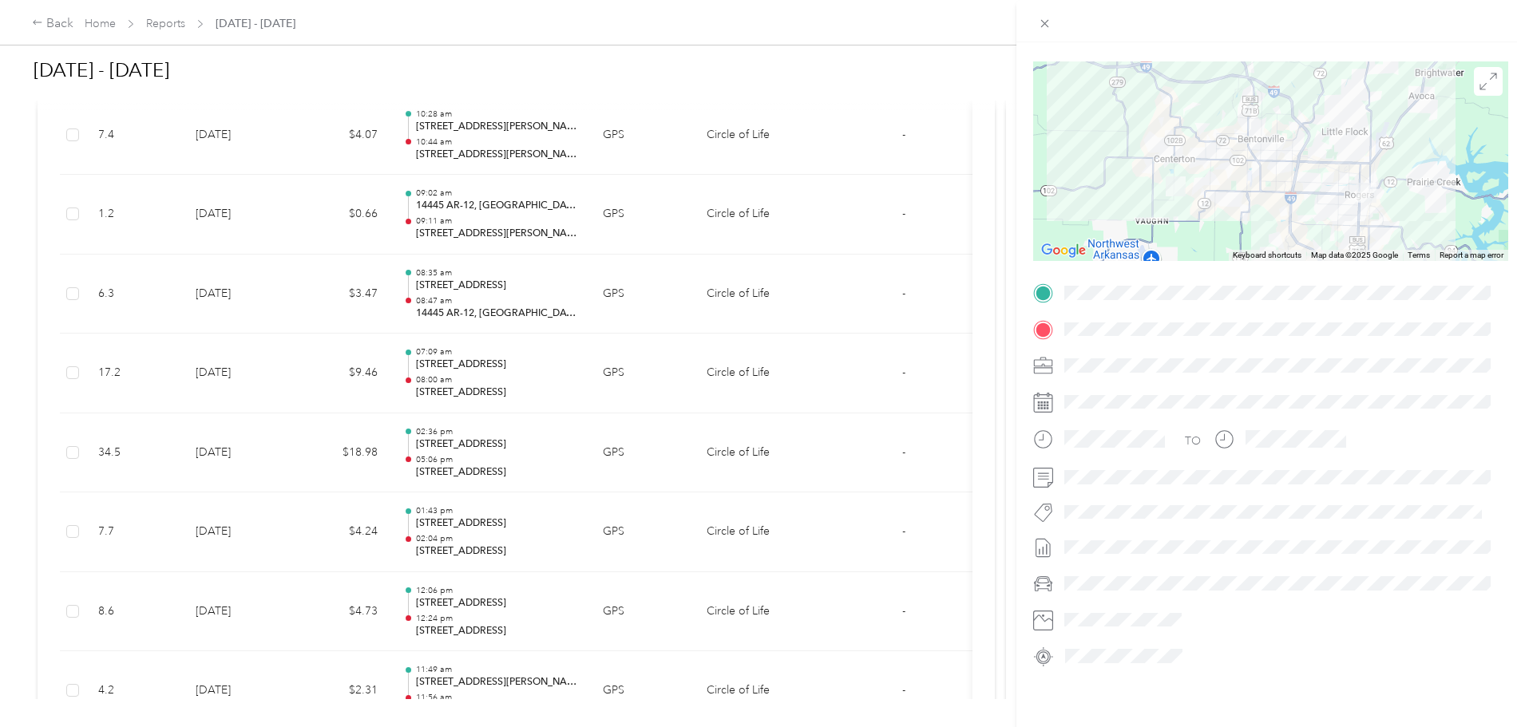
click at [654, 454] on div "Trip details This trip cannot be edited because it is either under review, appr…" at bounding box center [762, 363] width 1525 height 727
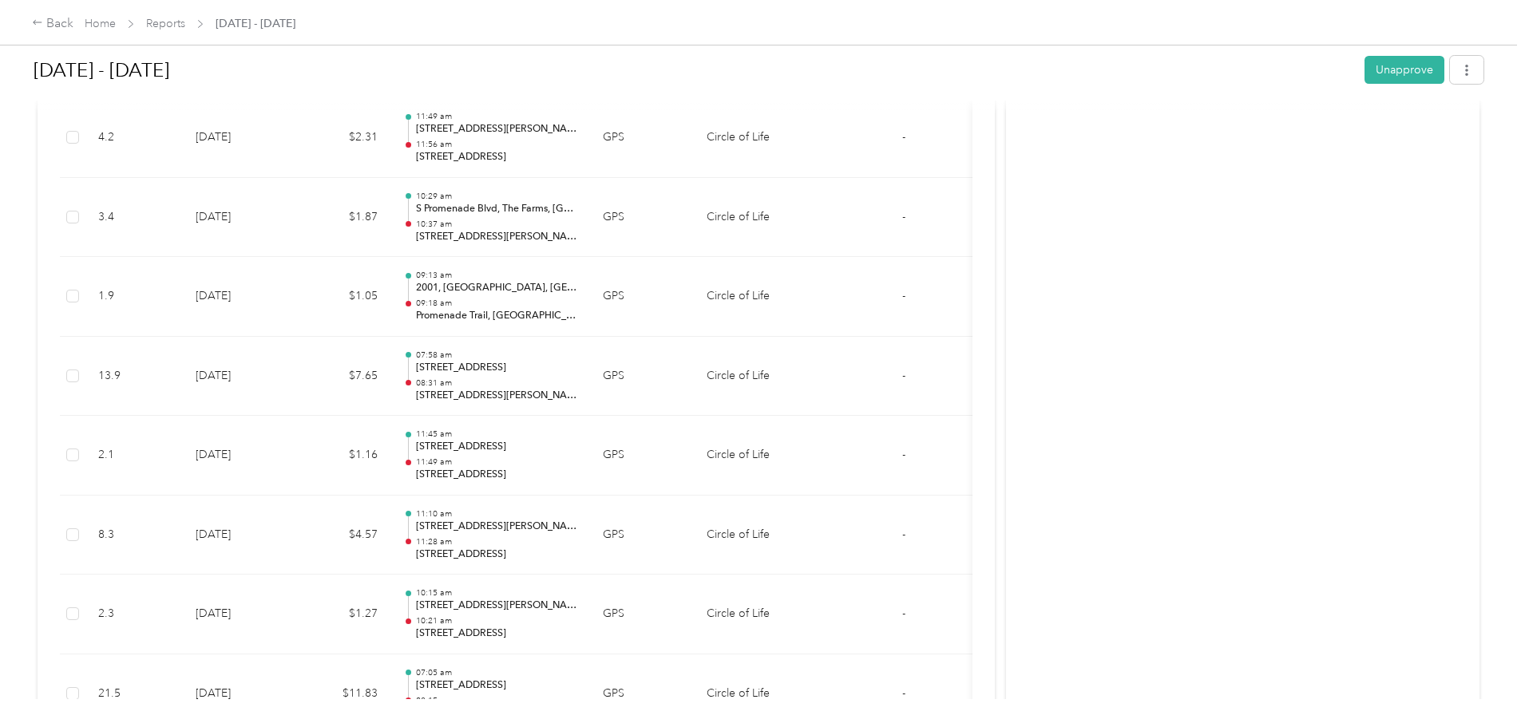
scroll to position [4711, 0]
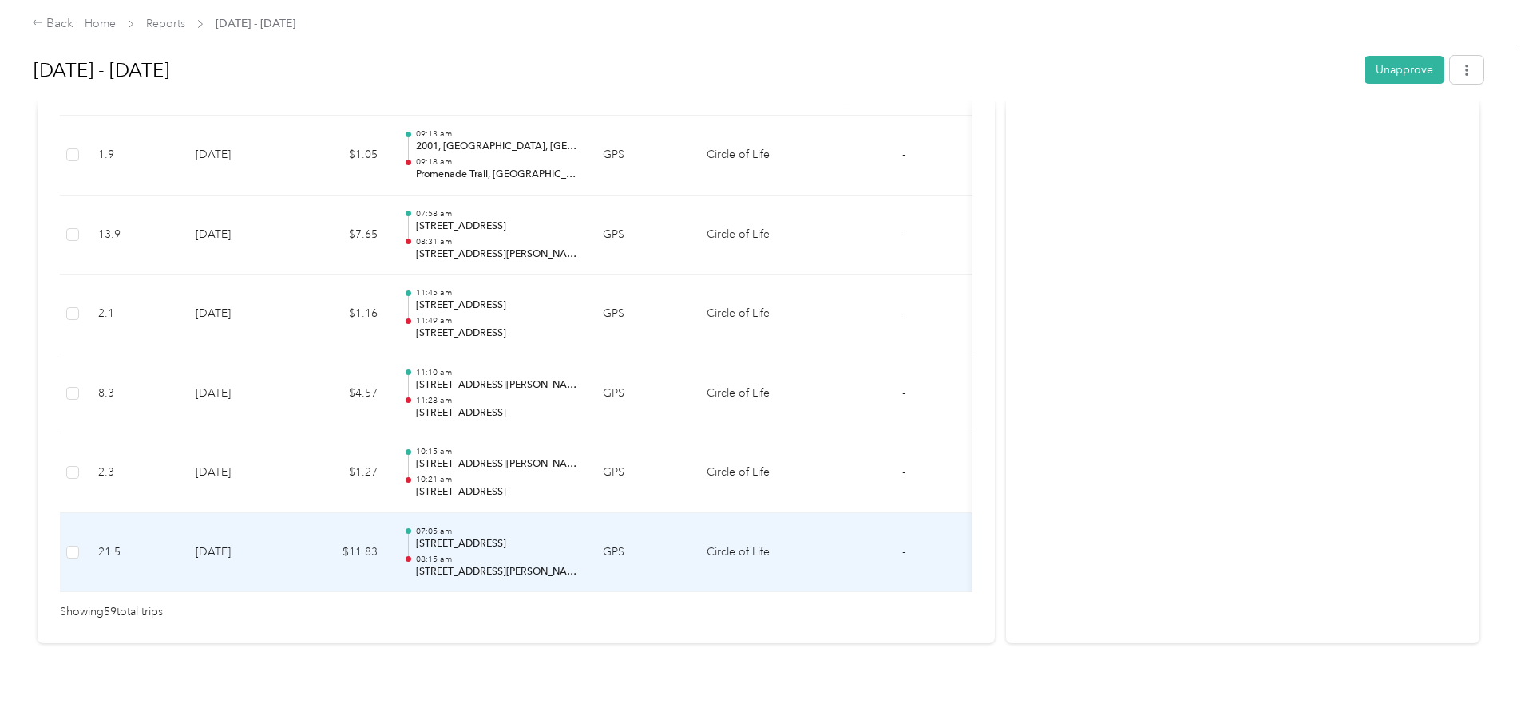
click at [390, 536] on td "$11.83" at bounding box center [343, 553] width 96 height 80
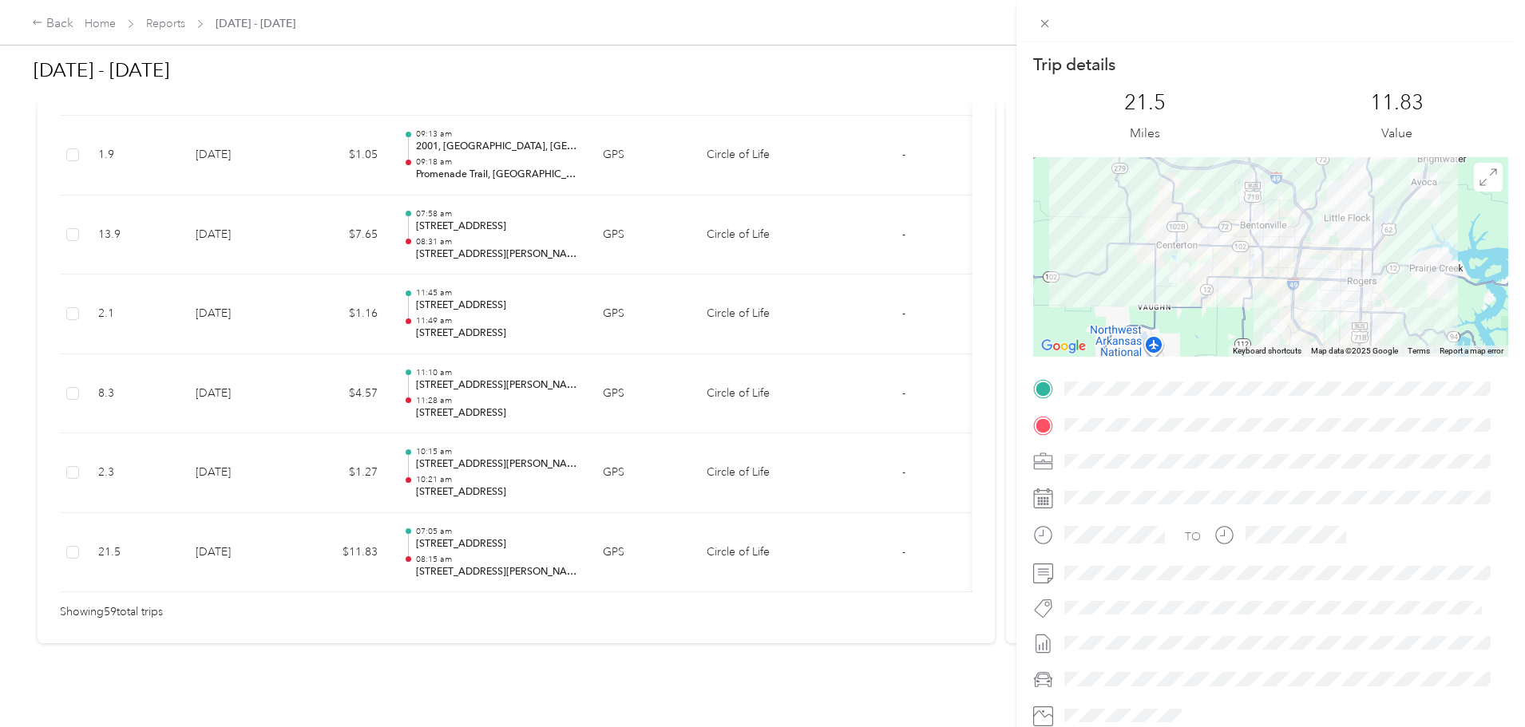
click at [288, 22] on div "Trip details This trip cannot be edited because it is either under review, appr…" at bounding box center [762, 363] width 1525 height 727
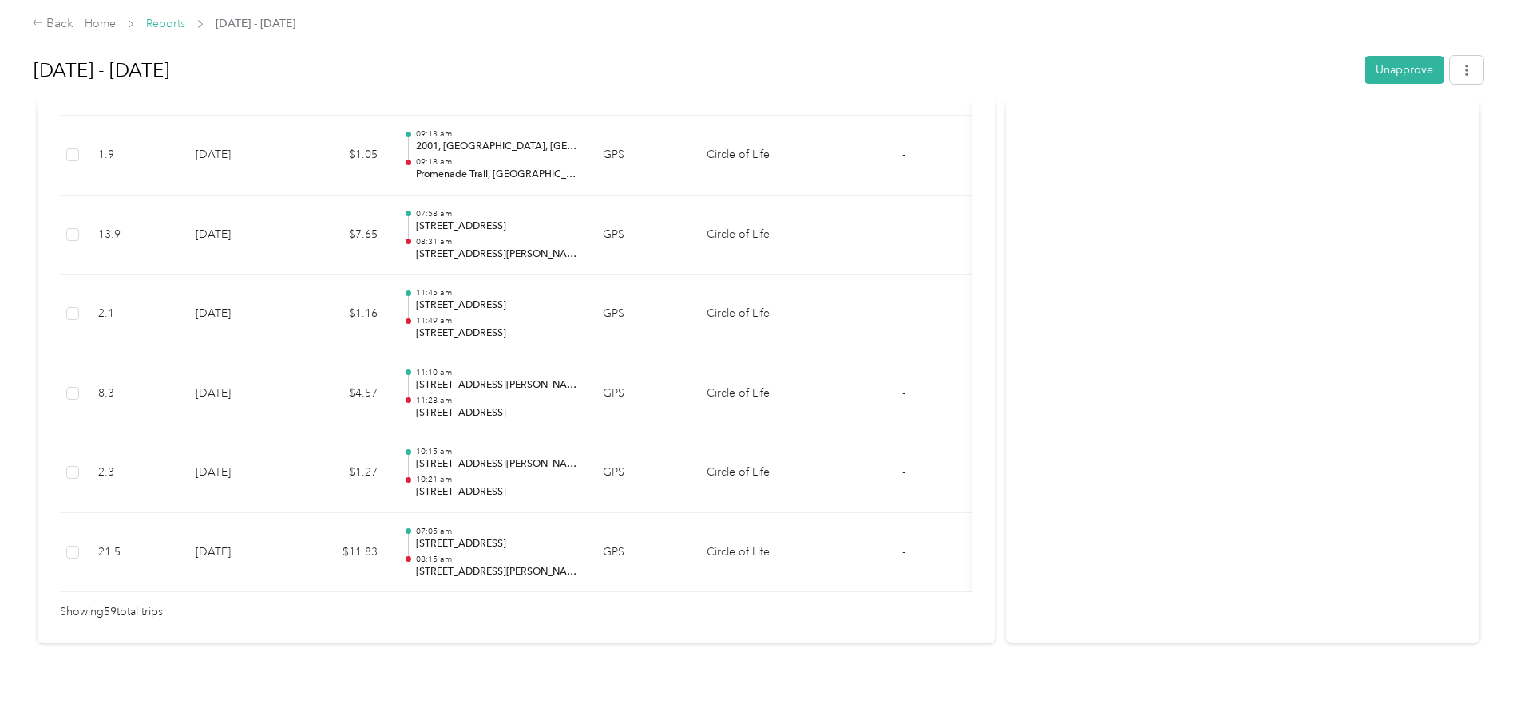
click at [185, 26] on link "Reports" at bounding box center [165, 24] width 39 height 14
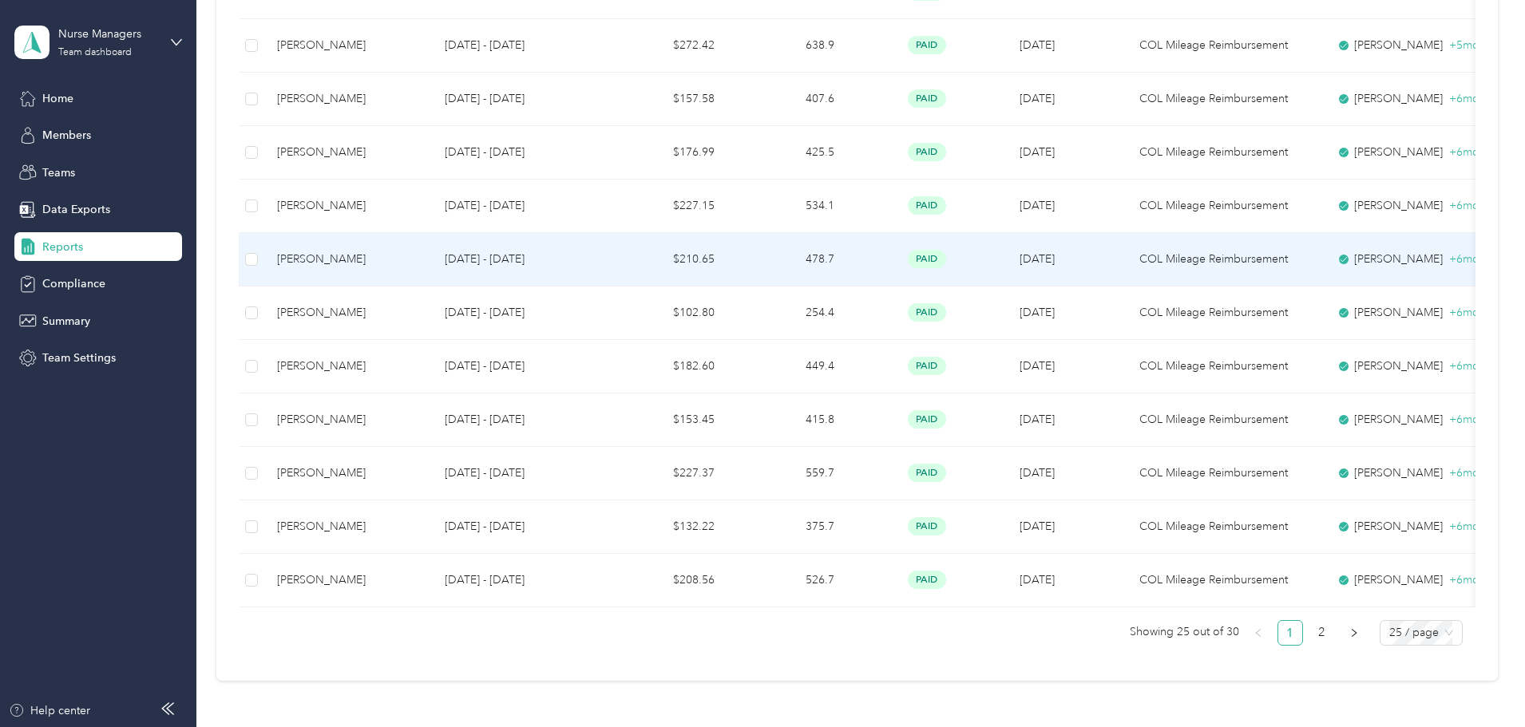
scroll to position [1241, 0]
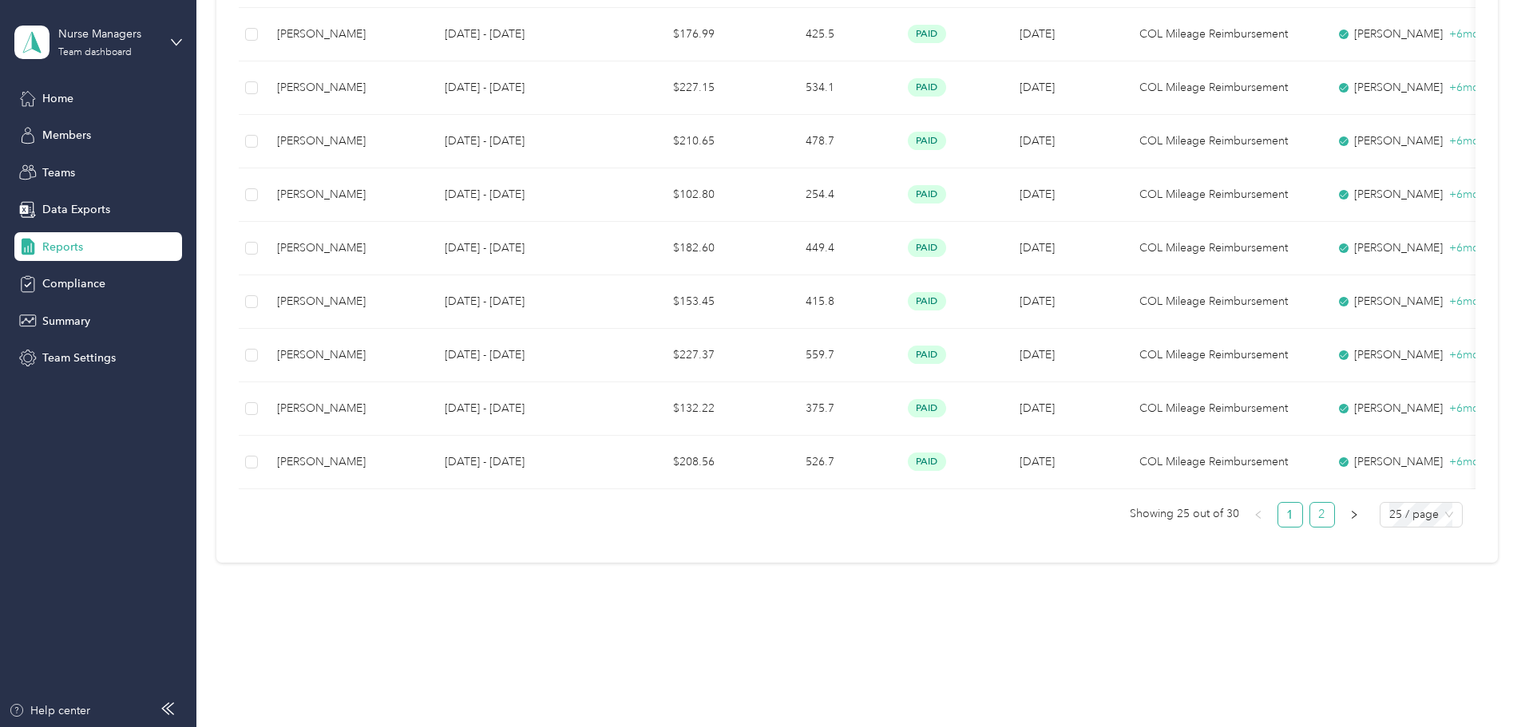
click at [1310, 513] on link "2" at bounding box center [1322, 515] width 24 height 24
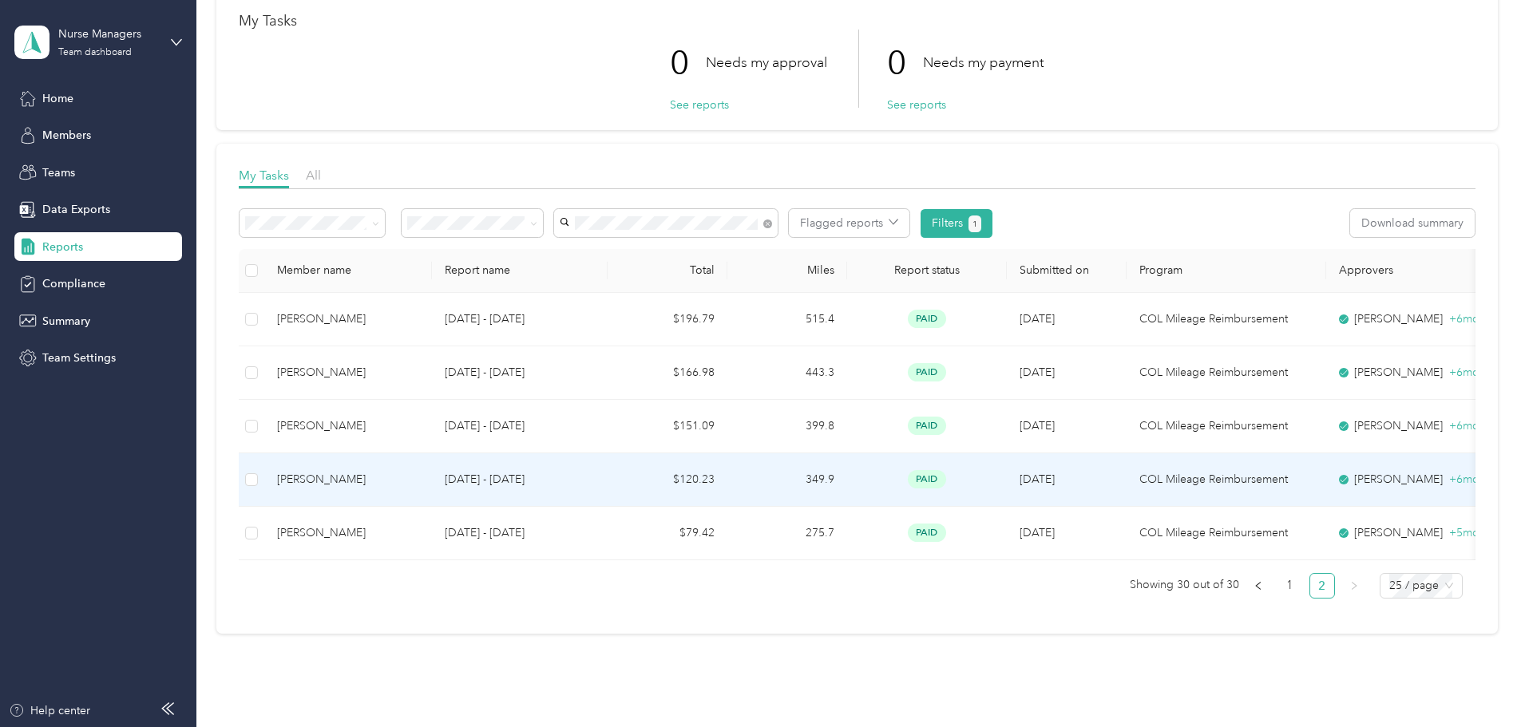
scroll to position [171, 0]
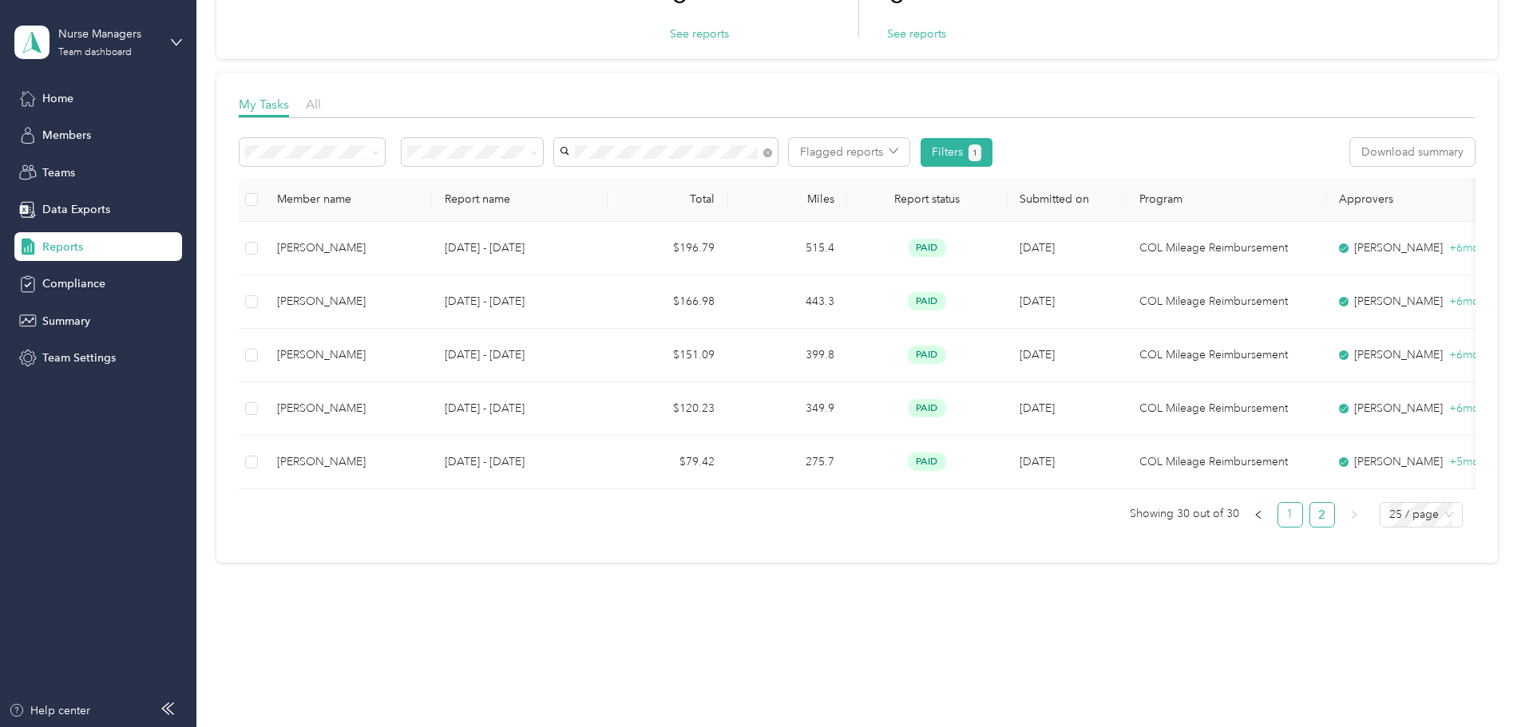
click at [1278, 517] on link "1" at bounding box center [1290, 515] width 24 height 24
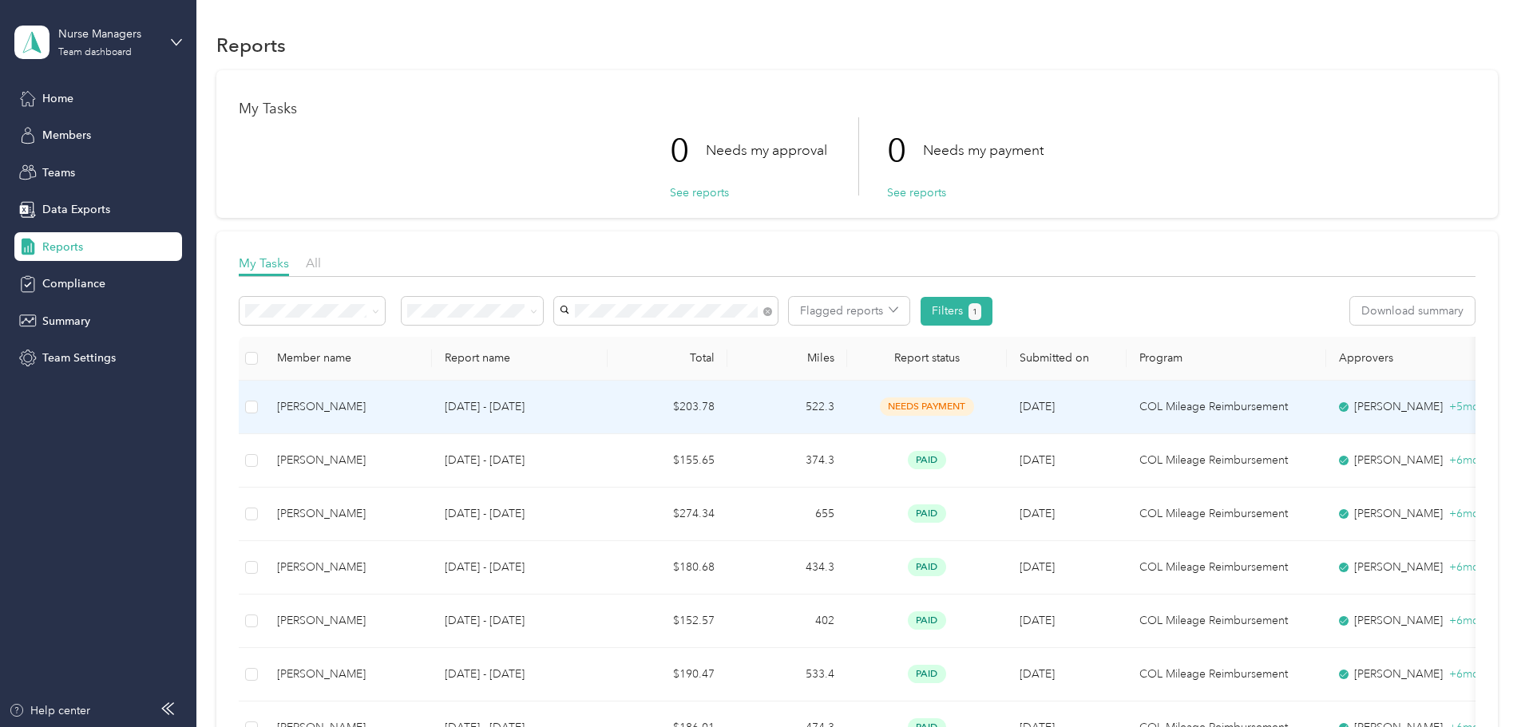
click at [727, 401] on td "$203.78" at bounding box center [668, 407] width 120 height 53
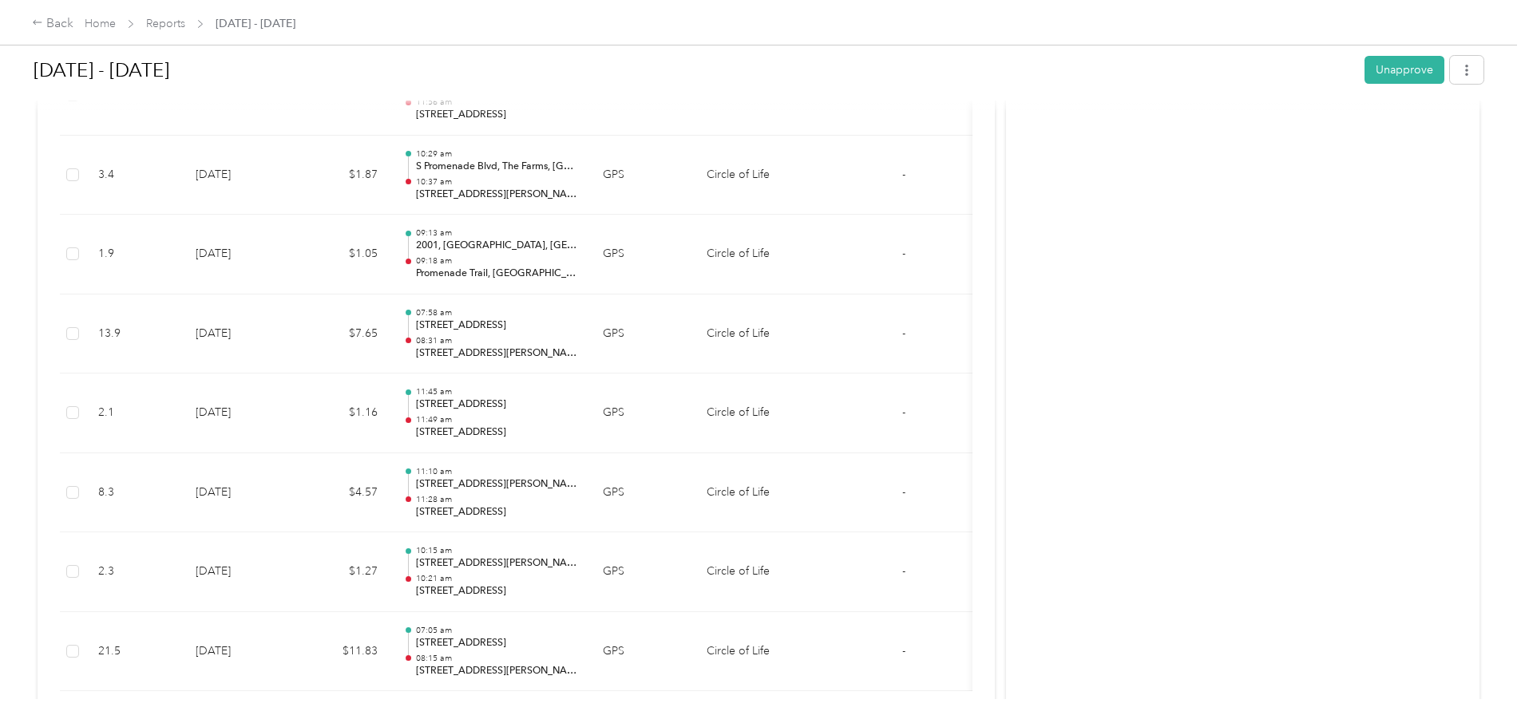
scroll to position [4711, 0]
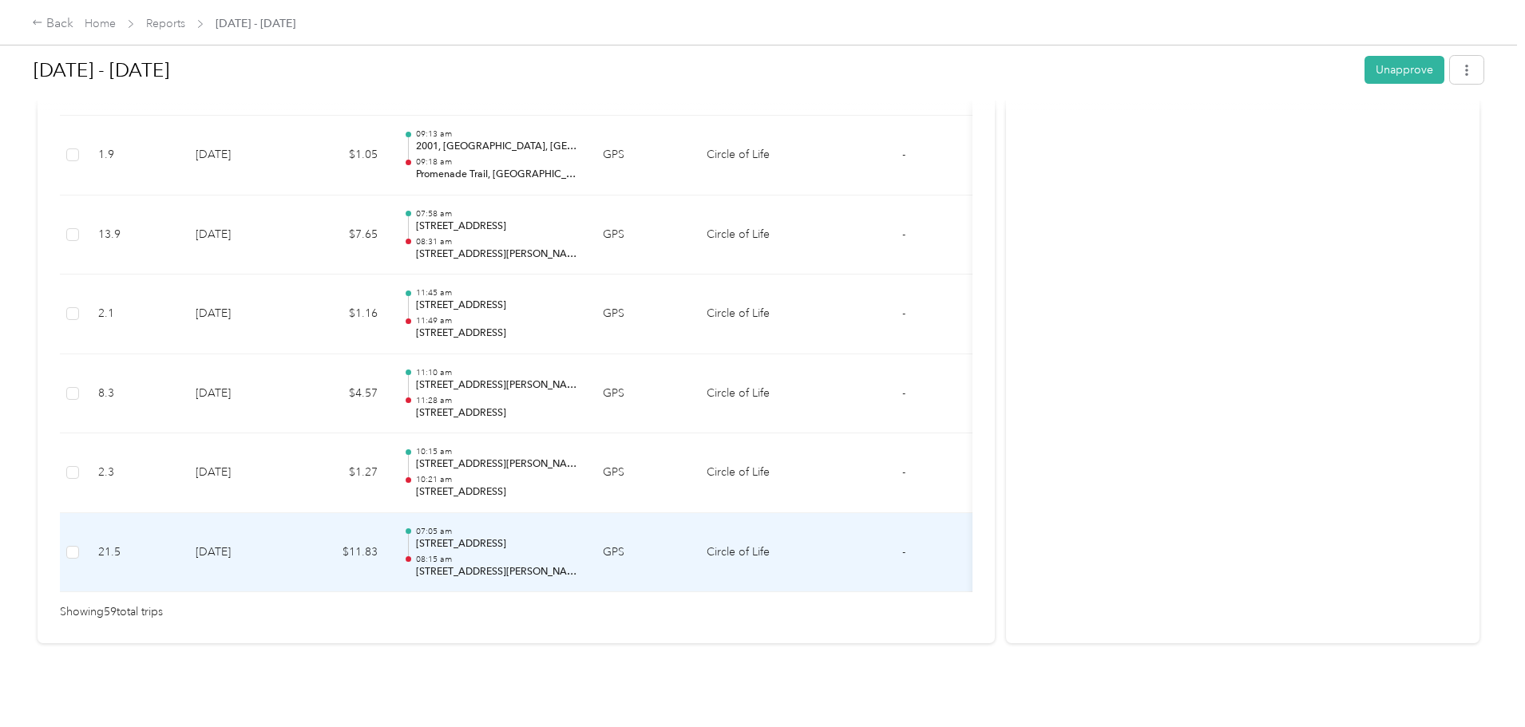
click at [577, 565] on p "[STREET_ADDRESS][PERSON_NAME]" at bounding box center [496, 572] width 161 height 14
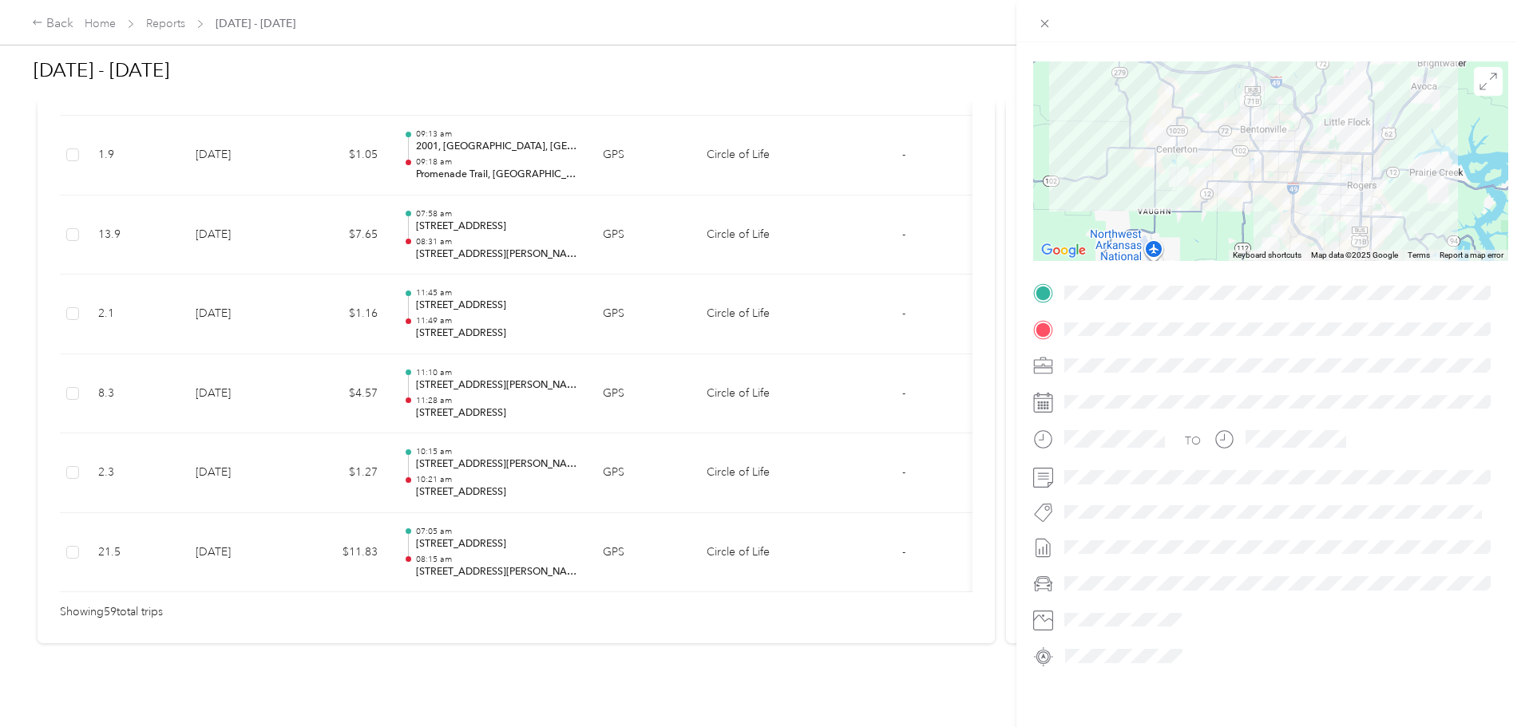
scroll to position [0, 0]
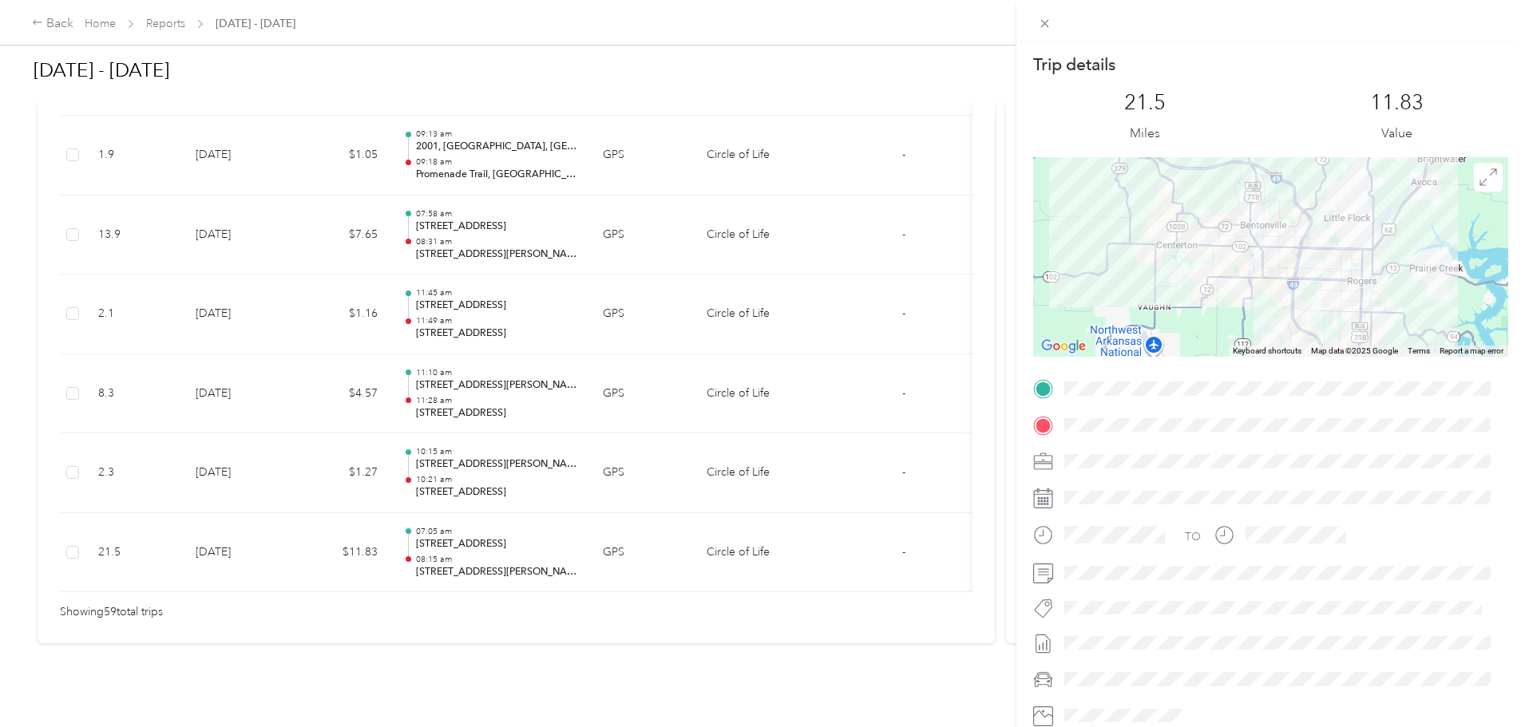
click at [885, 648] on div "Trip details This trip cannot be edited because it is either under review, appr…" at bounding box center [762, 363] width 1525 height 727
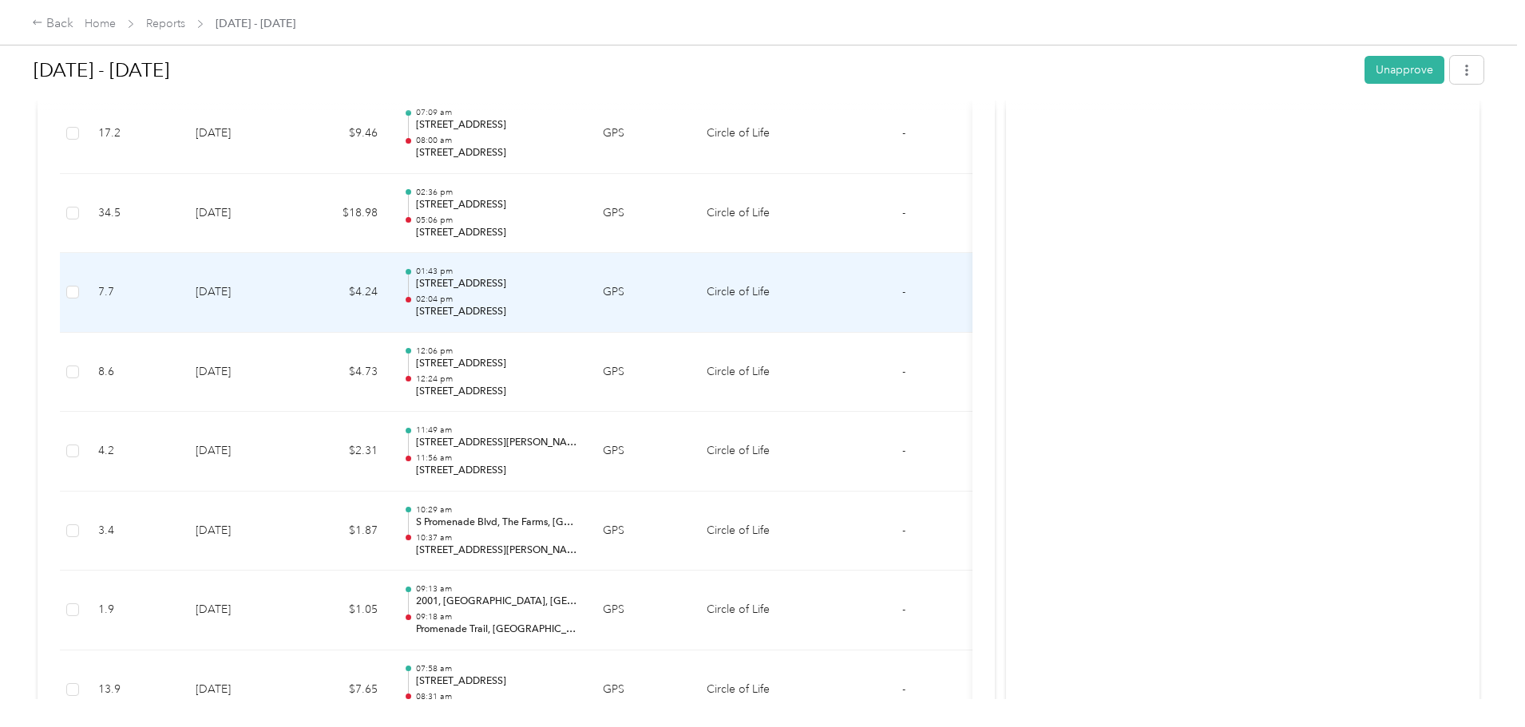
scroll to position [4153, 0]
click at [577, 297] on p "05:06 pm" at bounding box center [496, 300] width 161 height 11
